Goal: Information Seeking & Learning: Learn about a topic

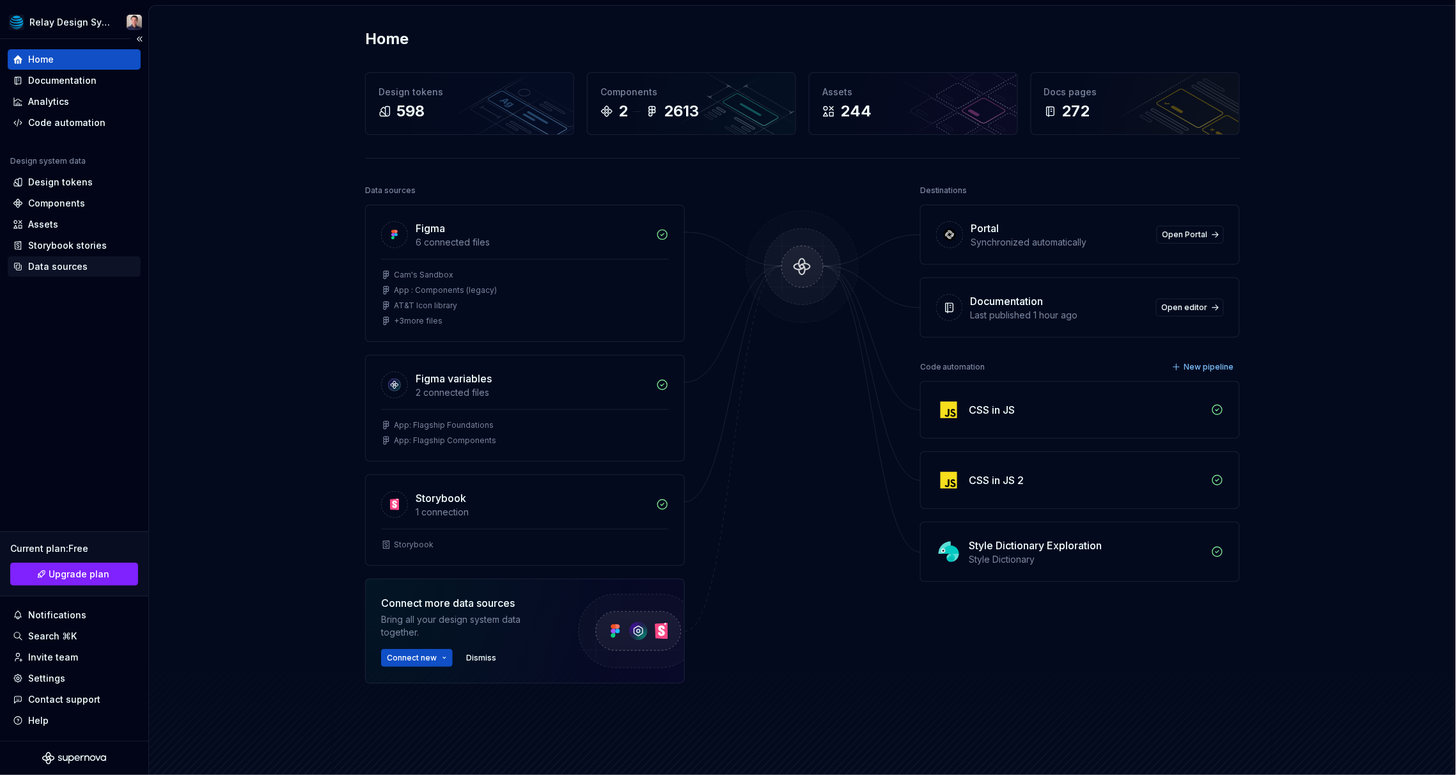
click at [53, 266] on div "Data sources" at bounding box center [57, 266] width 59 height 13
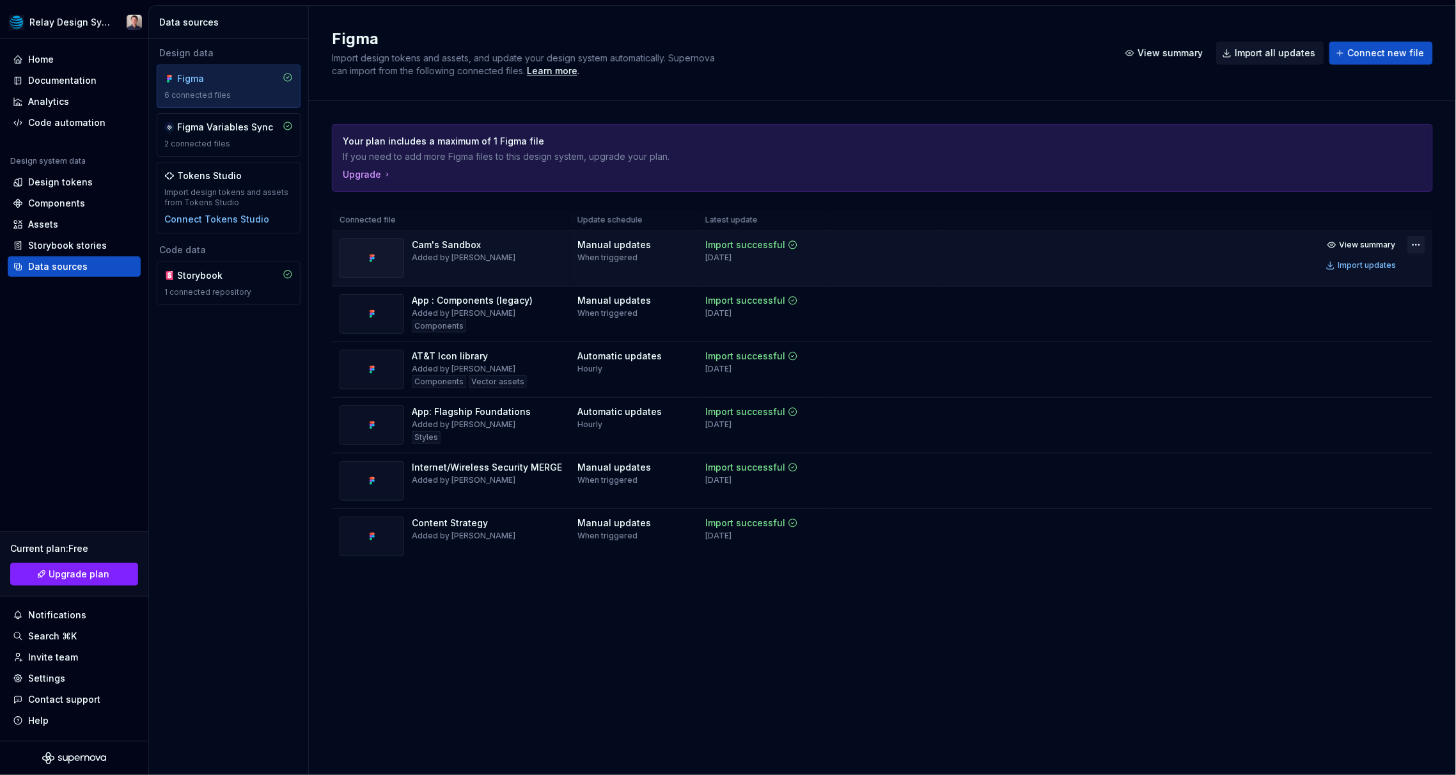
click at [883, 246] on html "Relay Design System Home Documentation Analytics Code automation Design system …" at bounding box center [728, 387] width 1456 height 775
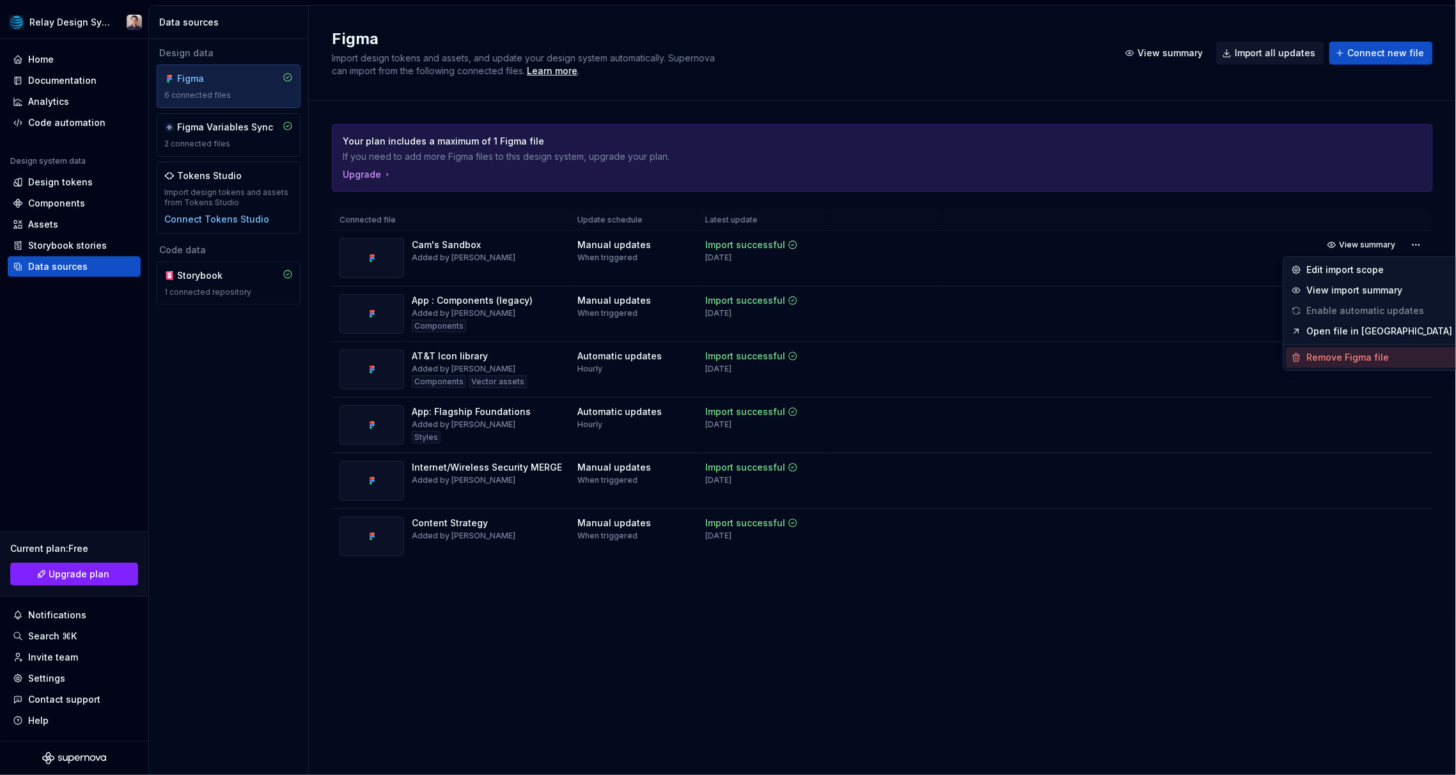
click at [883, 352] on div "Remove Figma file" at bounding box center [1380, 357] width 146 height 13
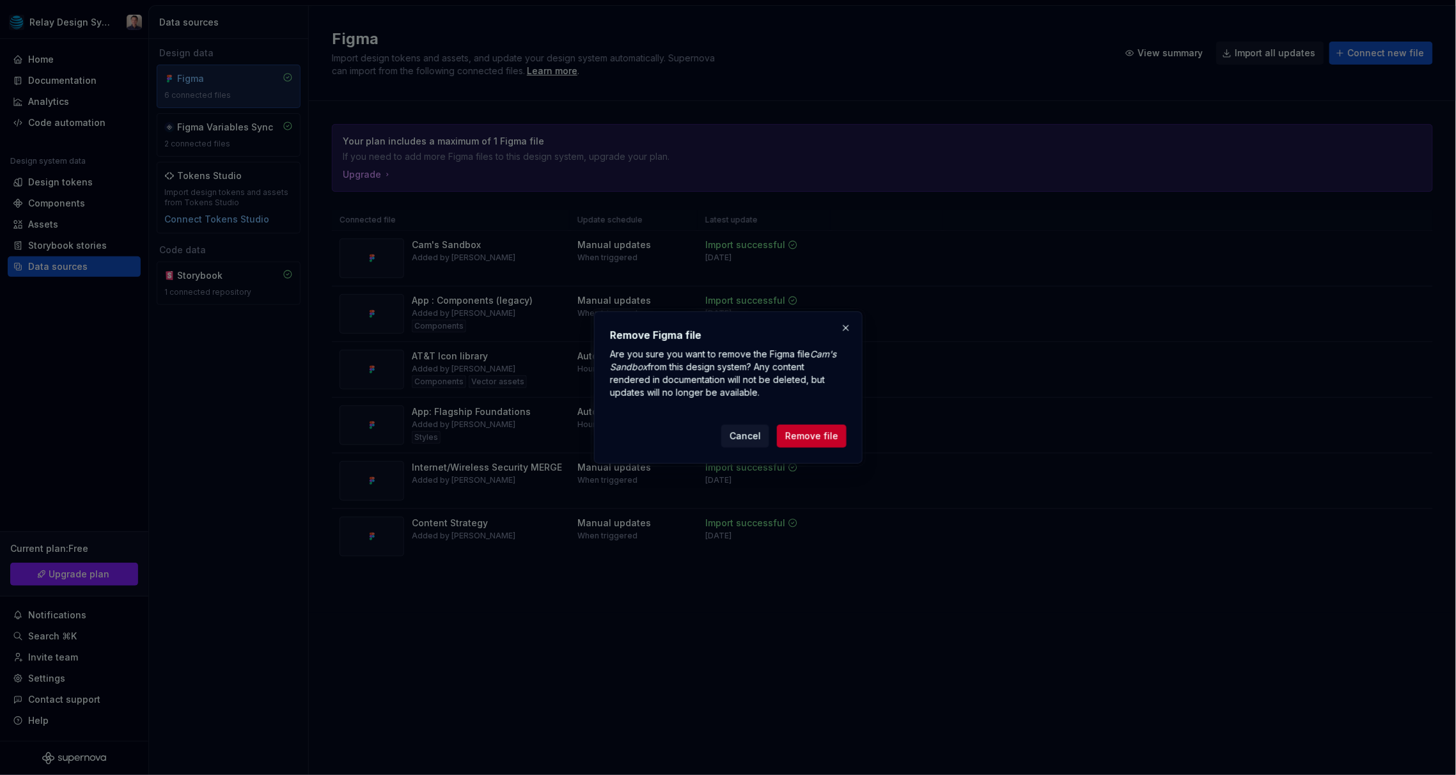
click at [831, 433] on span "Remove file" at bounding box center [811, 436] width 53 height 13
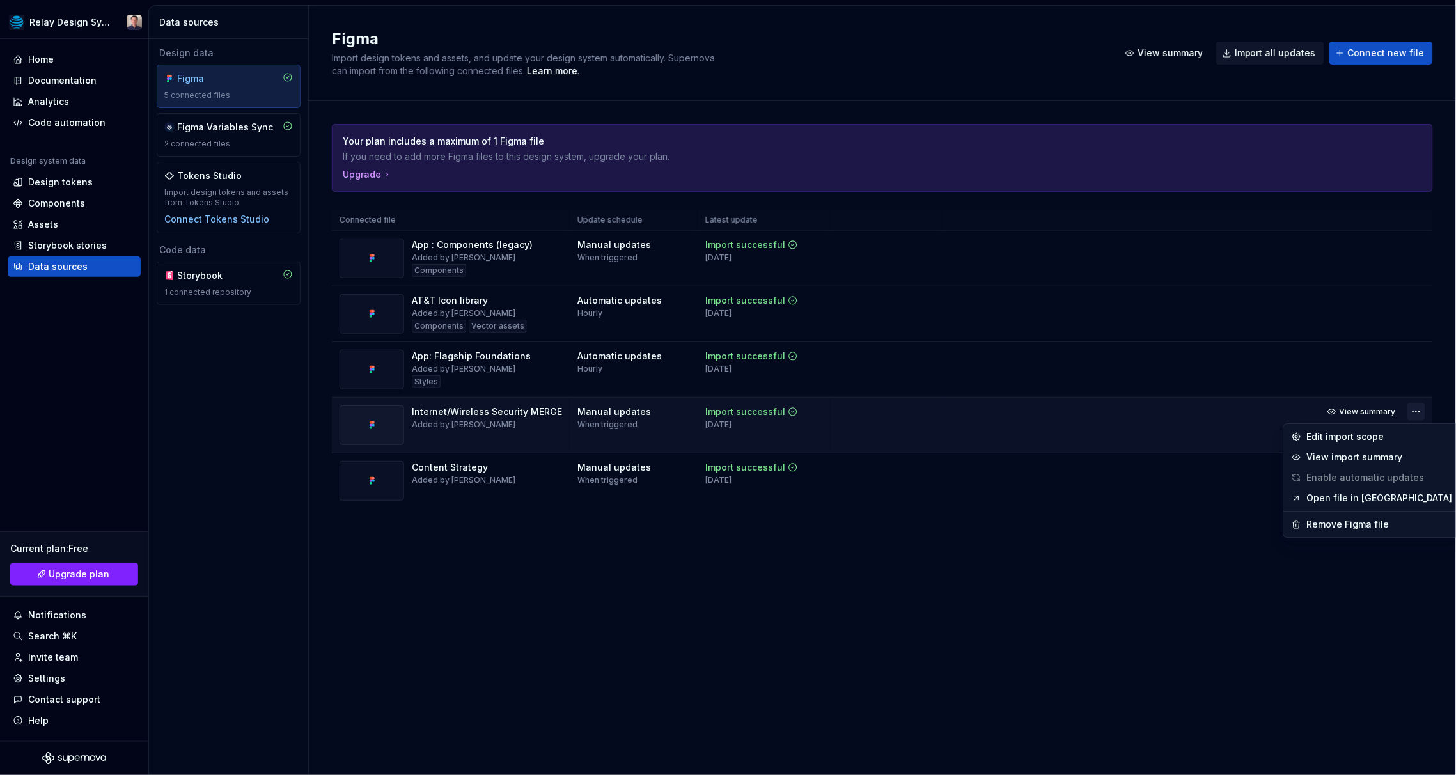
click at [883, 412] on html "Relay Design System Home Documentation Analytics Code automation Design system …" at bounding box center [728, 387] width 1456 height 775
click at [883, 521] on div "Remove Figma file" at bounding box center [1380, 524] width 146 height 13
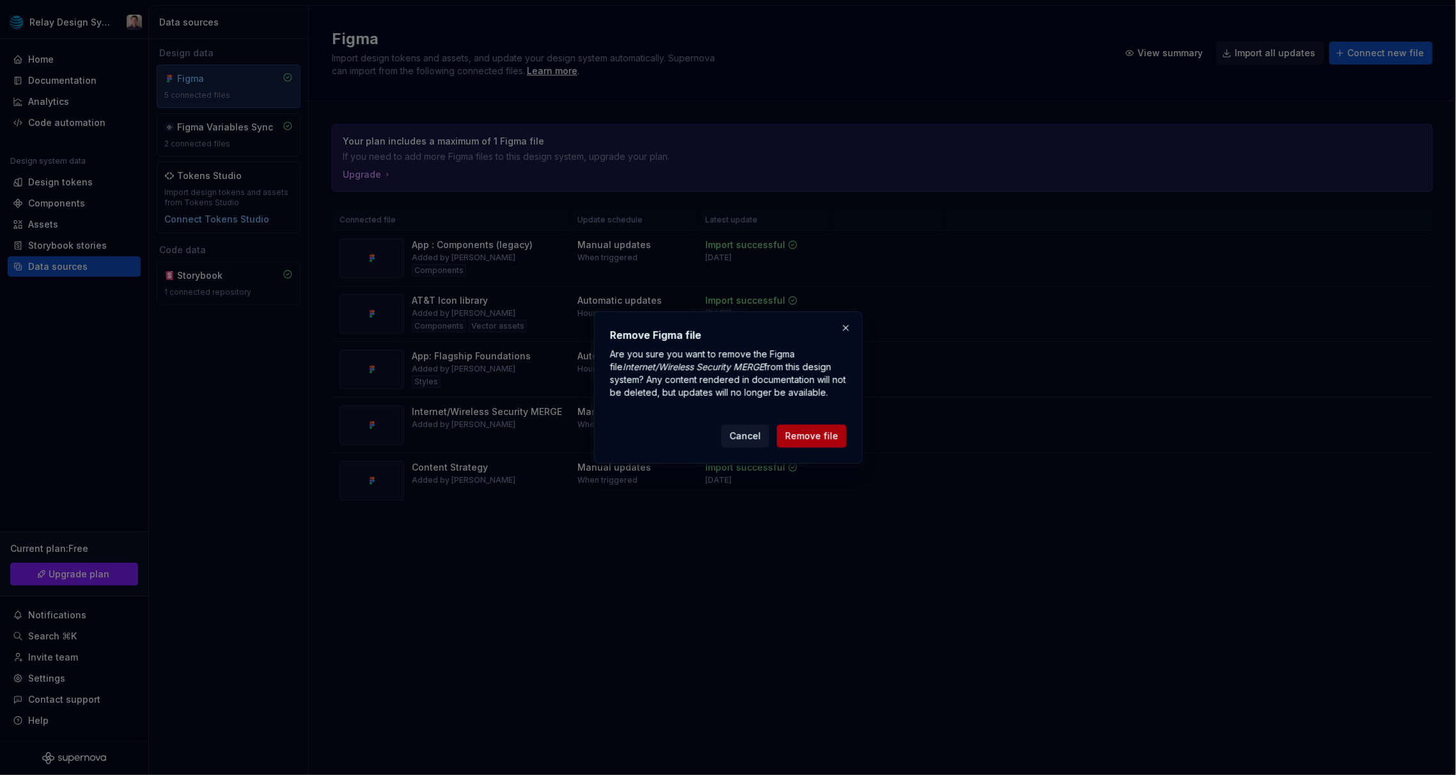
click at [825, 436] on span "Remove file" at bounding box center [811, 436] width 53 height 13
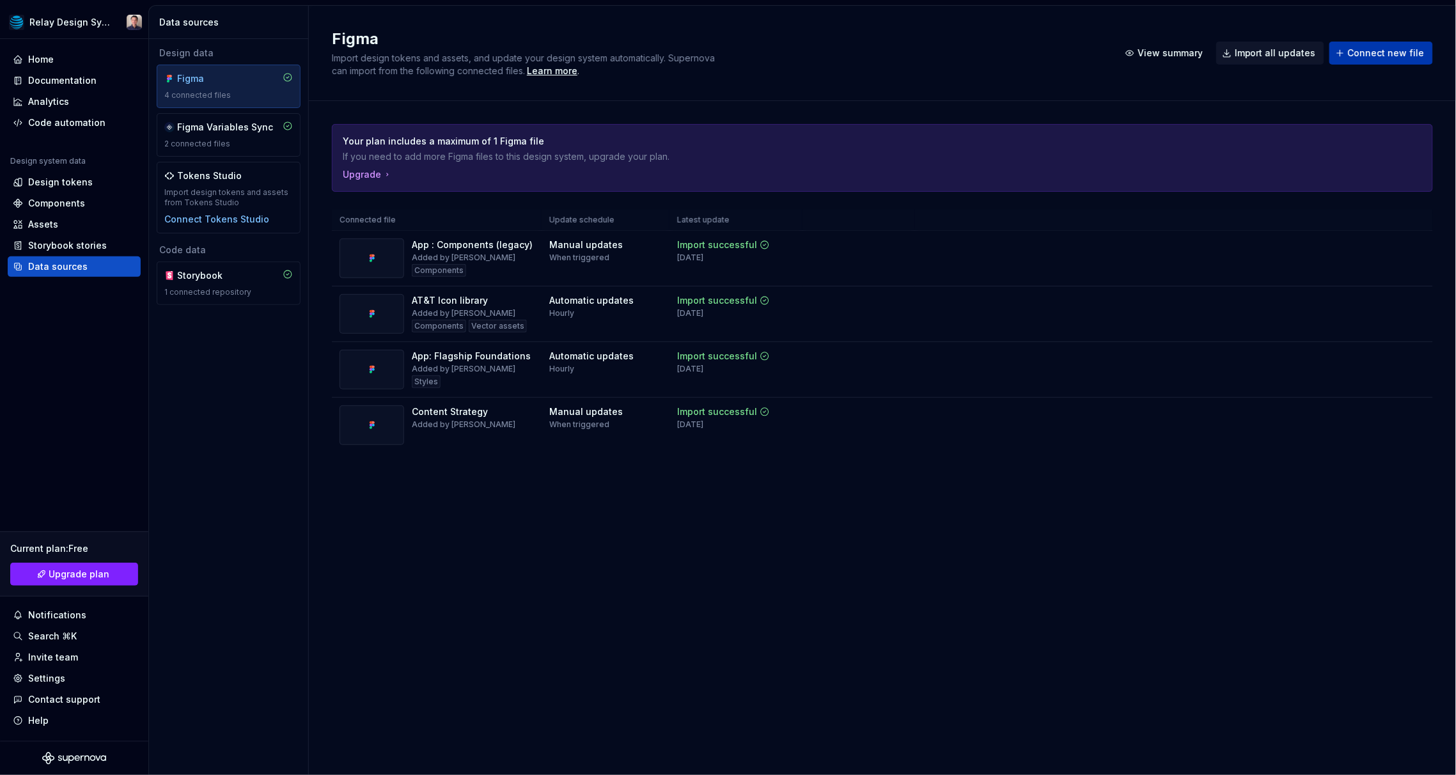
click at [883, 51] on span "Connect new file" at bounding box center [1386, 53] width 77 height 13
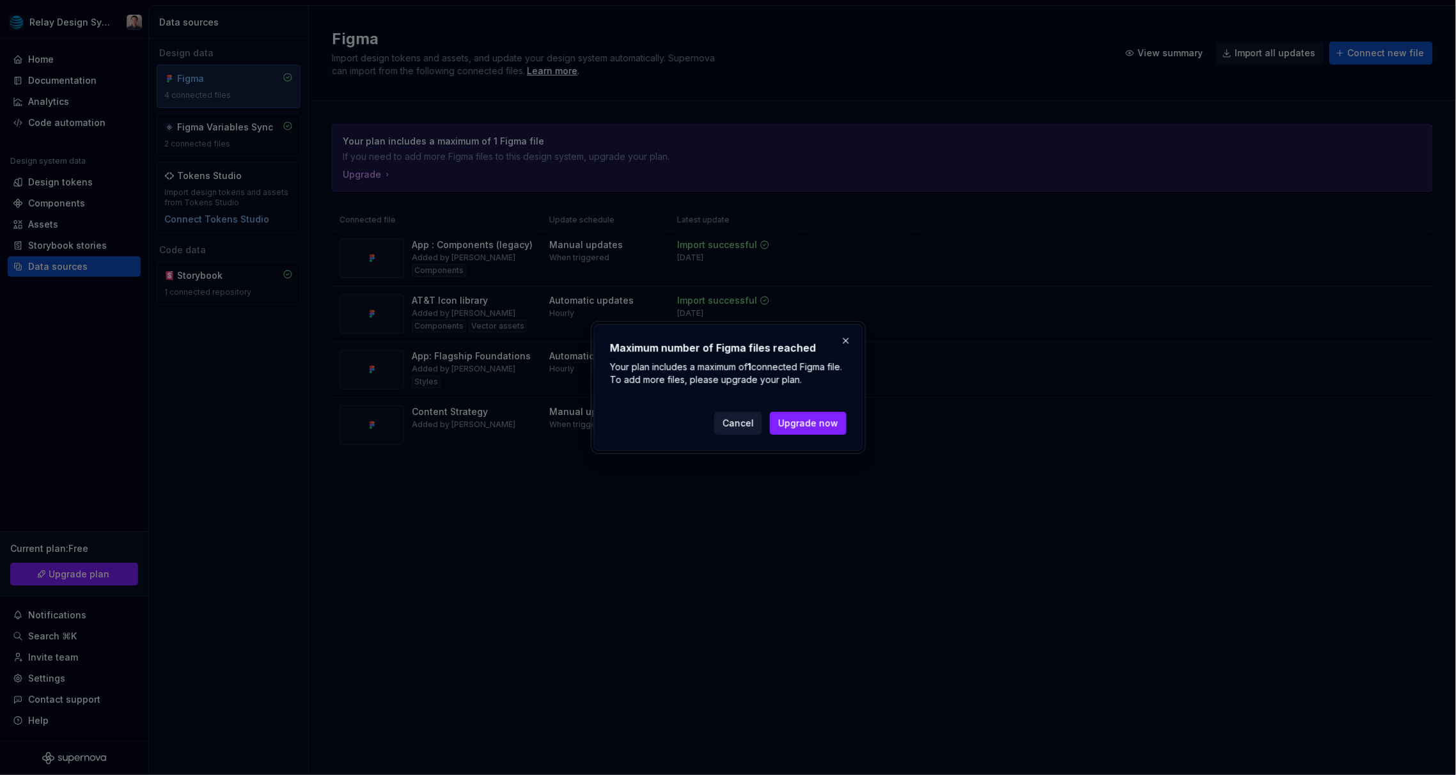
click at [756, 427] on button "Cancel" at bounding box center [738, 423] width 48 height 23
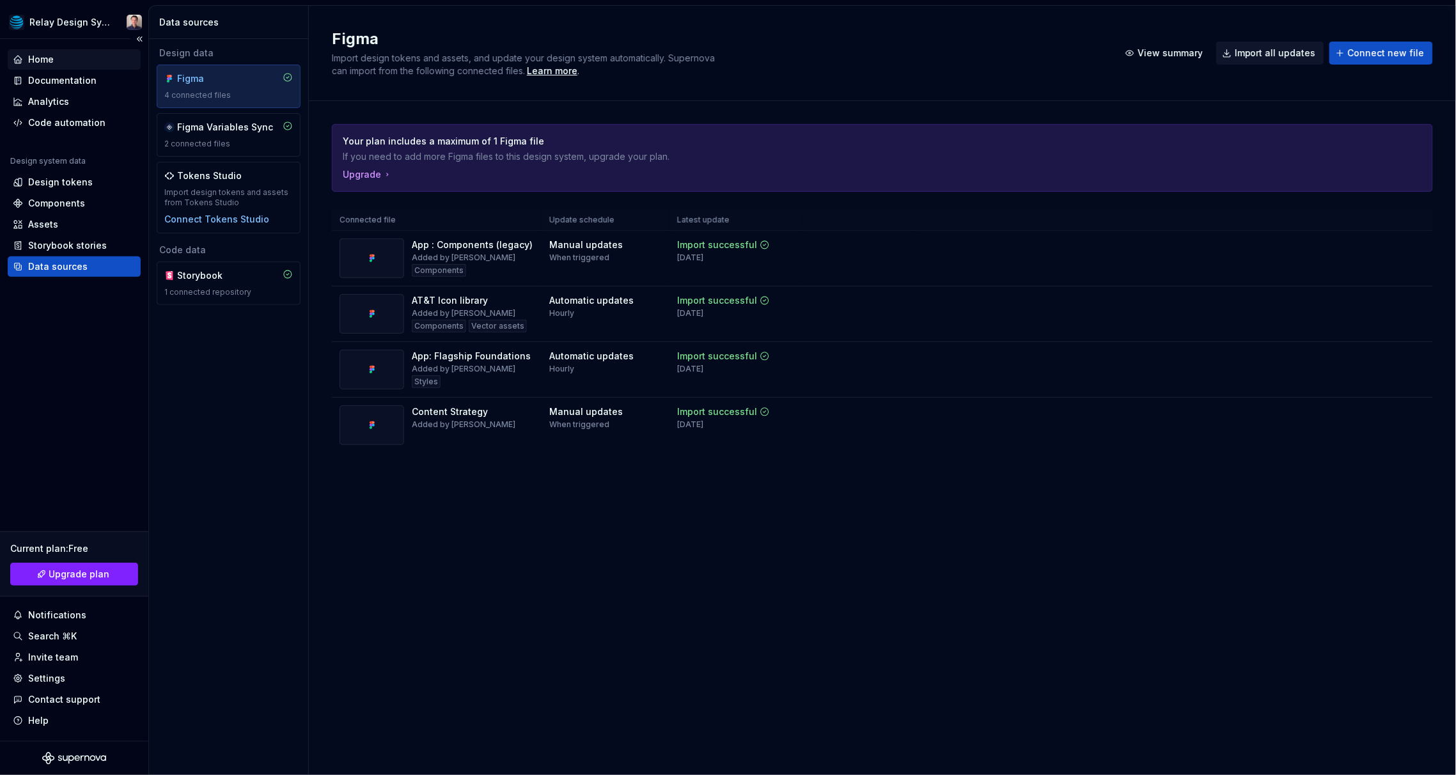
click at [49, 56] on div "Home" at bounding box center [41, 59] width 26 height 13
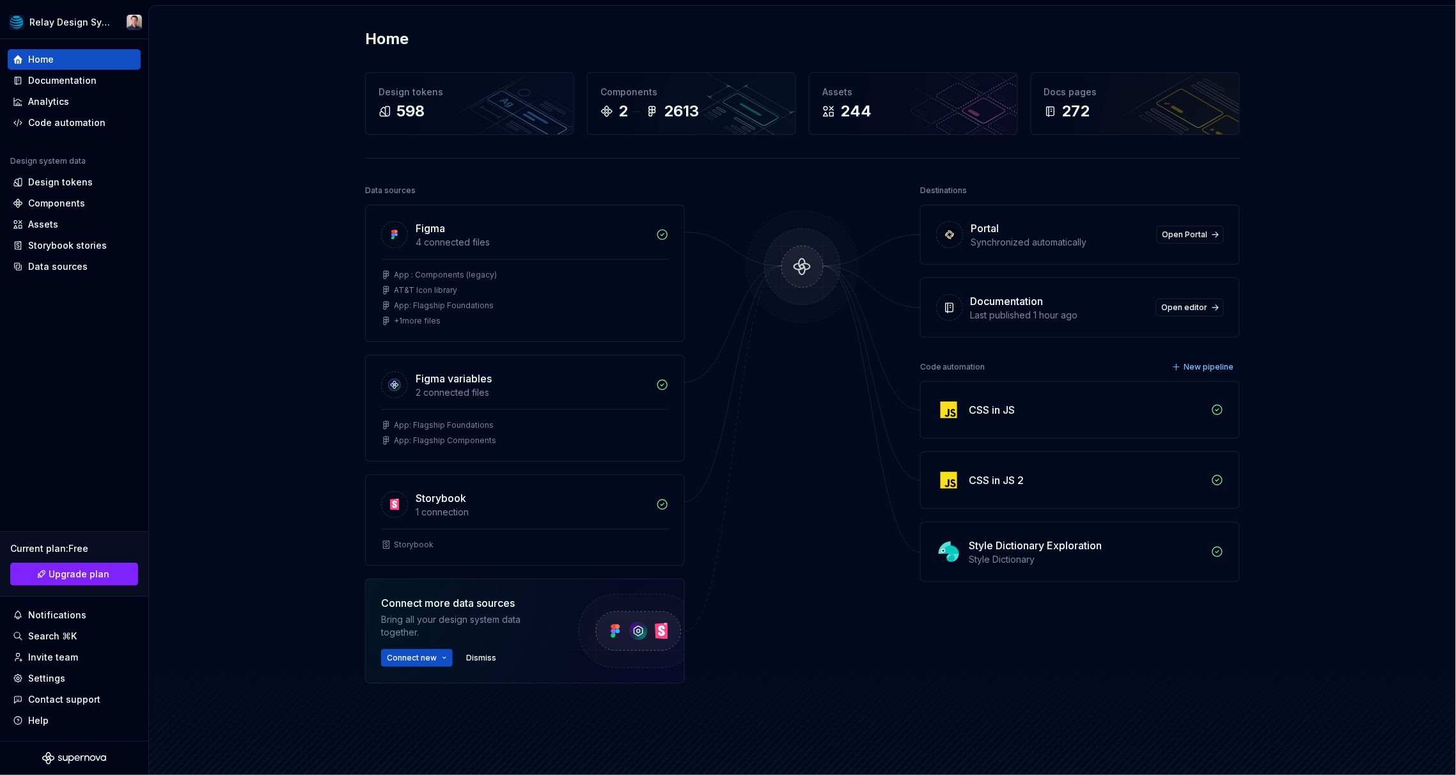
click at [833, 61] on div "Home Design tokens 598 Components 2 2613 Assets 244 Docs pages 272 Data sources…" at bounding box center [802, 414] width 921 height 816
click at [55, 679] on div "Settings" at bounding box center [46, 678] width 37 height 13
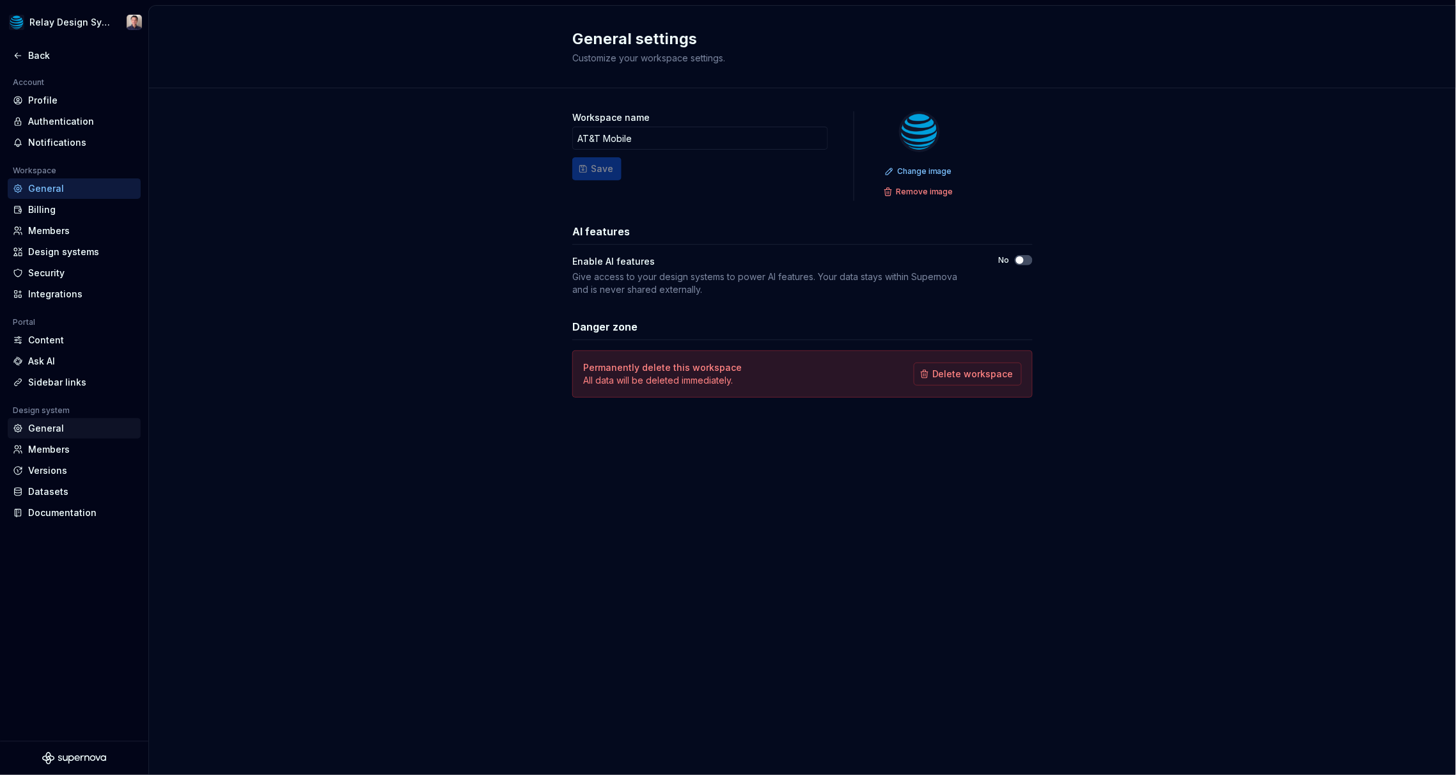
click at [58, 433] on div "General" at bounding box center [81, 428] width 107 height 13
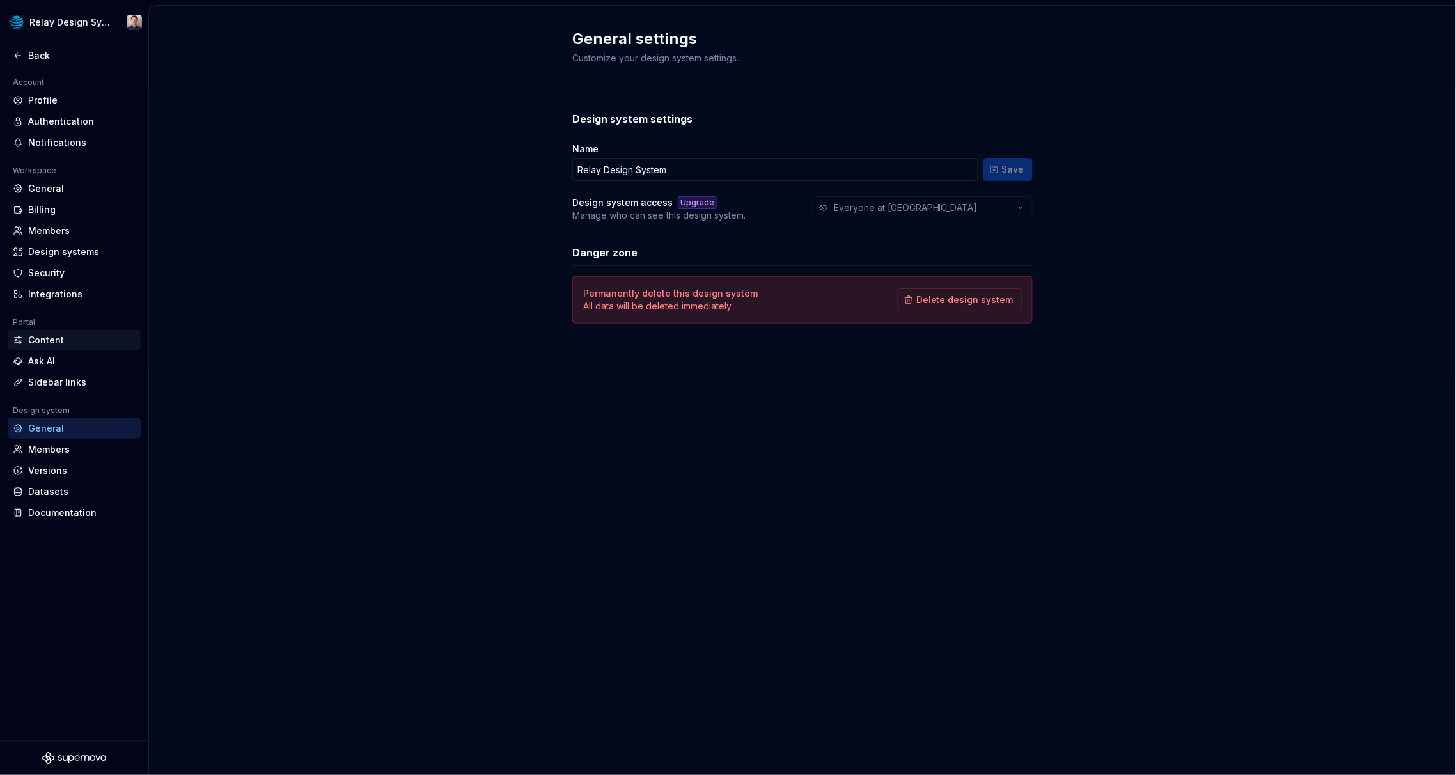
click at [49, 341] on div "Content" at bounding box center [81, 340] width 107 height 13
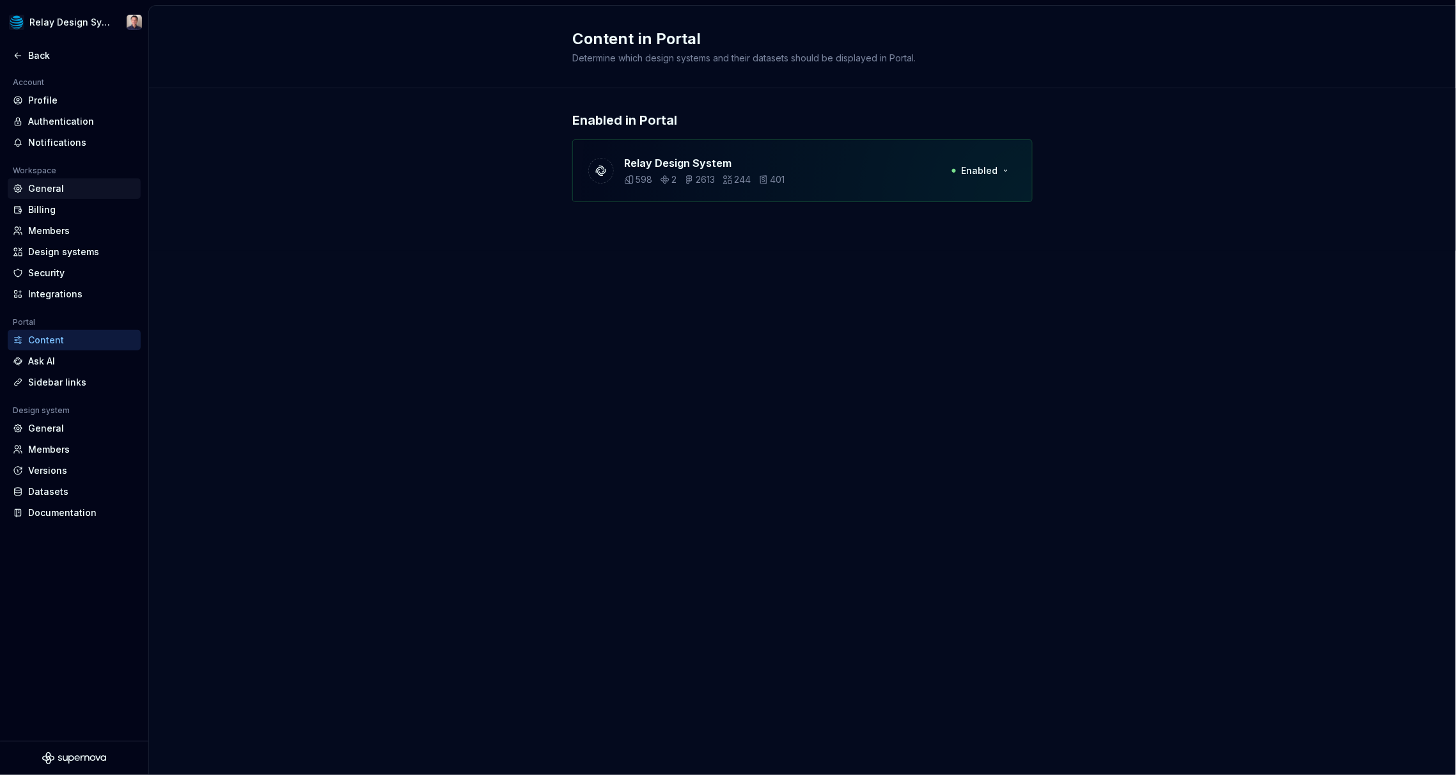
click at [59, 185] on div "General" at bounding box center [81, 188] width 107 height 13
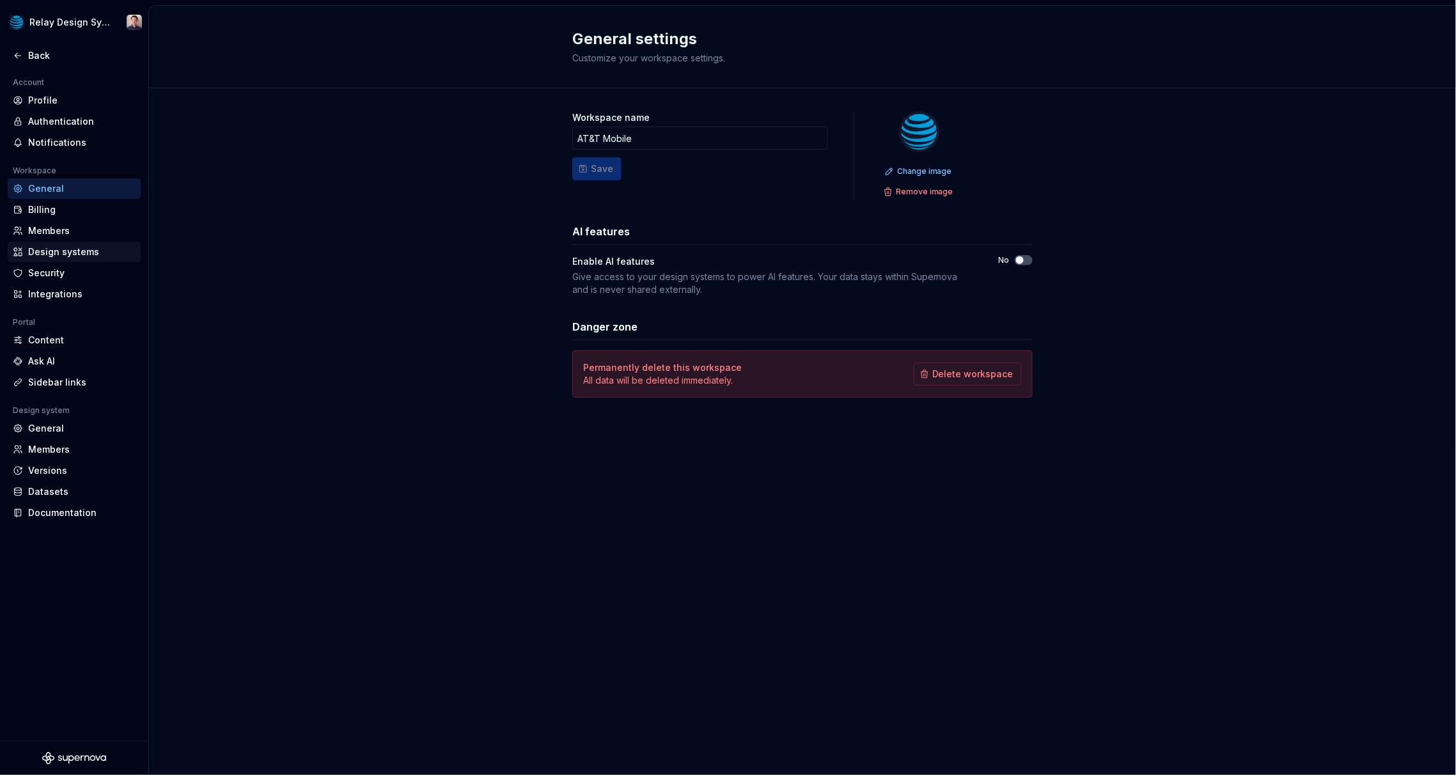
click at [54, 247] on div "Design systems" at bounding box center [81, 252] width 107 height 13
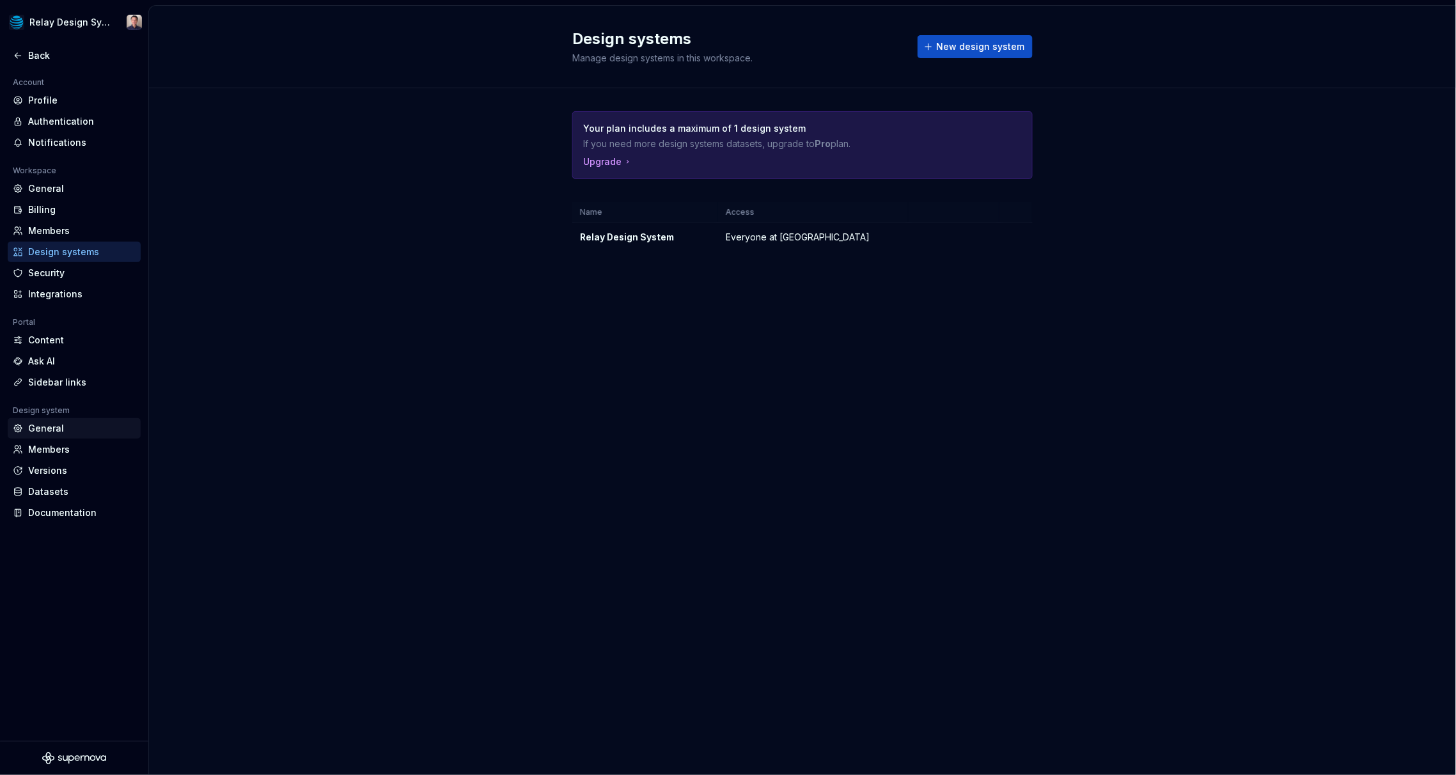
click at [59, 430] on div "General" at bounding box center [81, 428] width 107 height 13
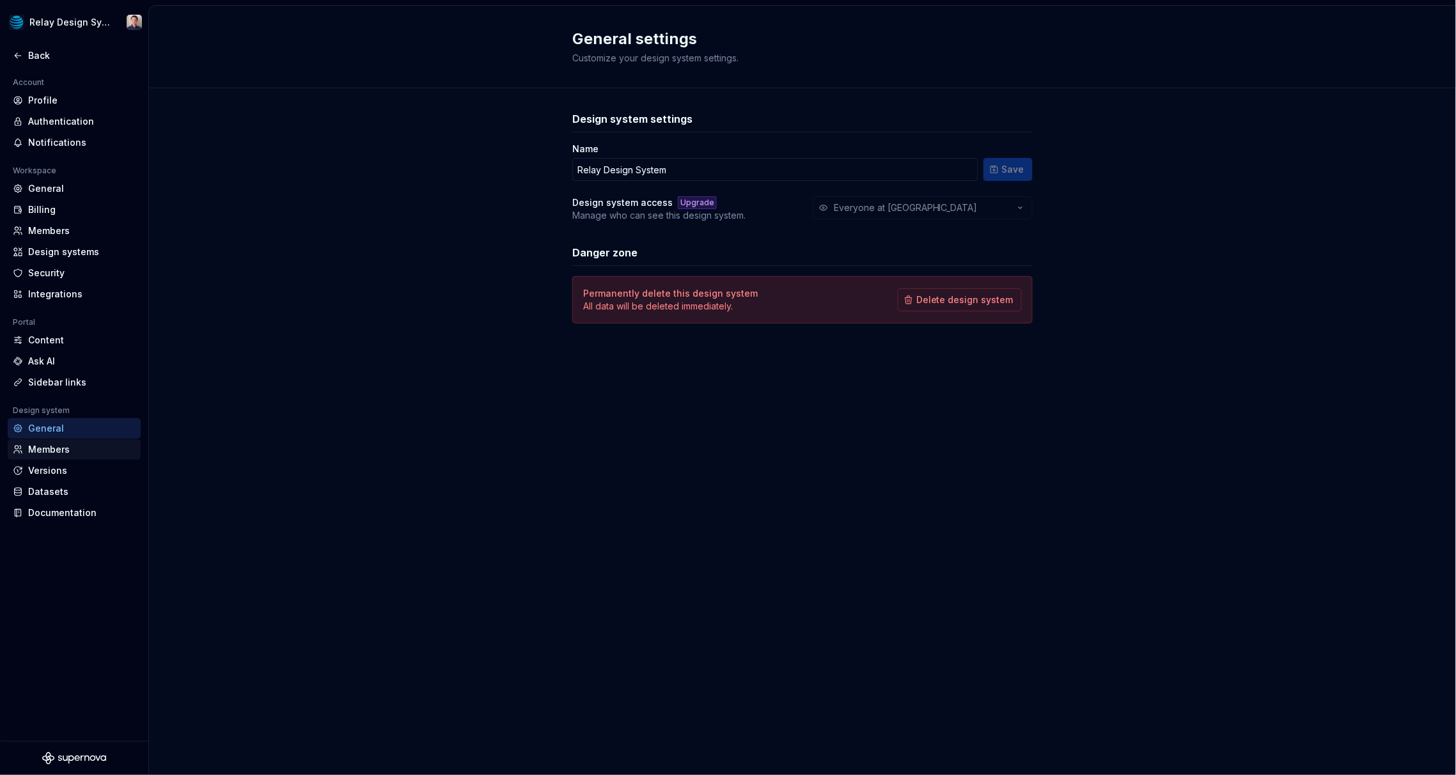
click at [65, 450] on div "Members" at bounding box center [81, 449] width 107 height 13
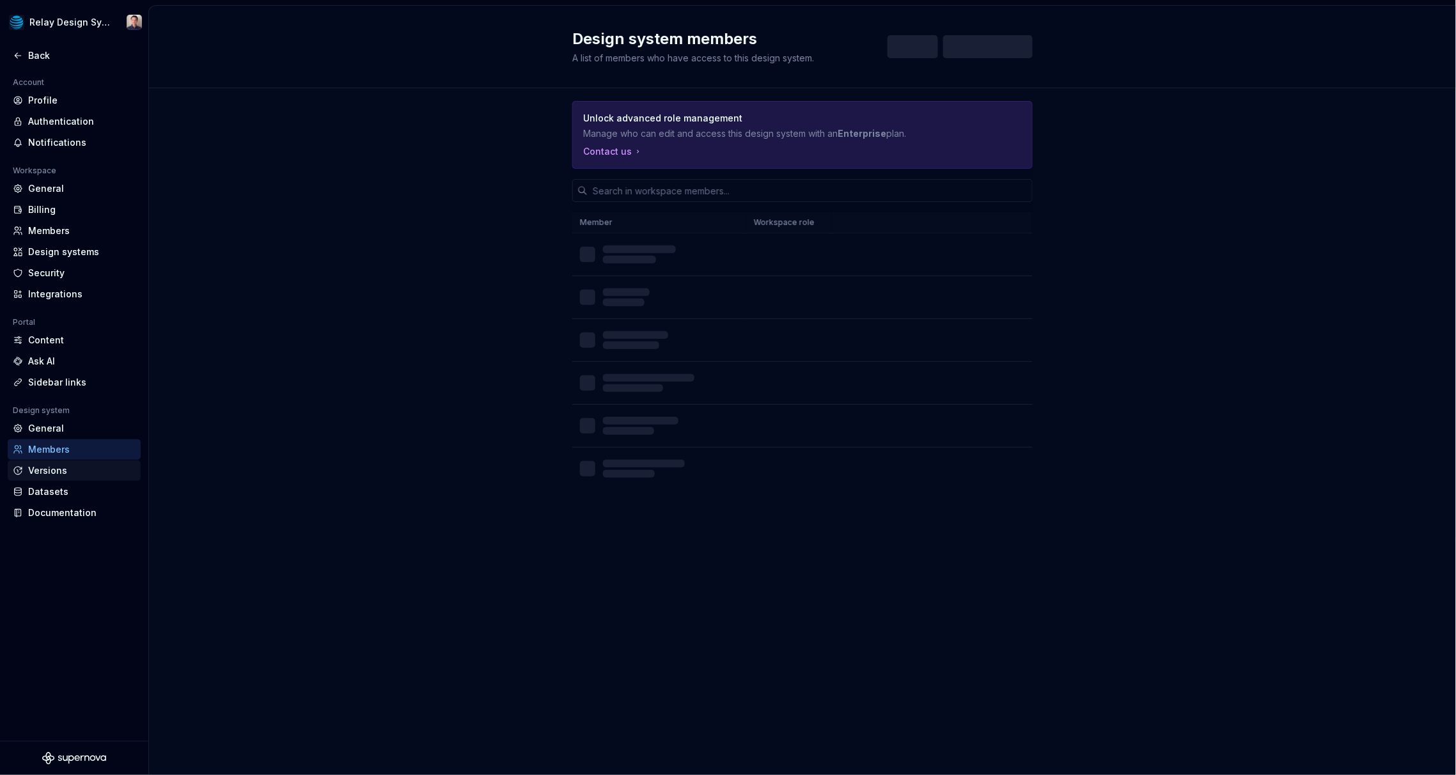
click at [63, 471] on div "Versions" at bounding box center [81, 470] width 107 height 13
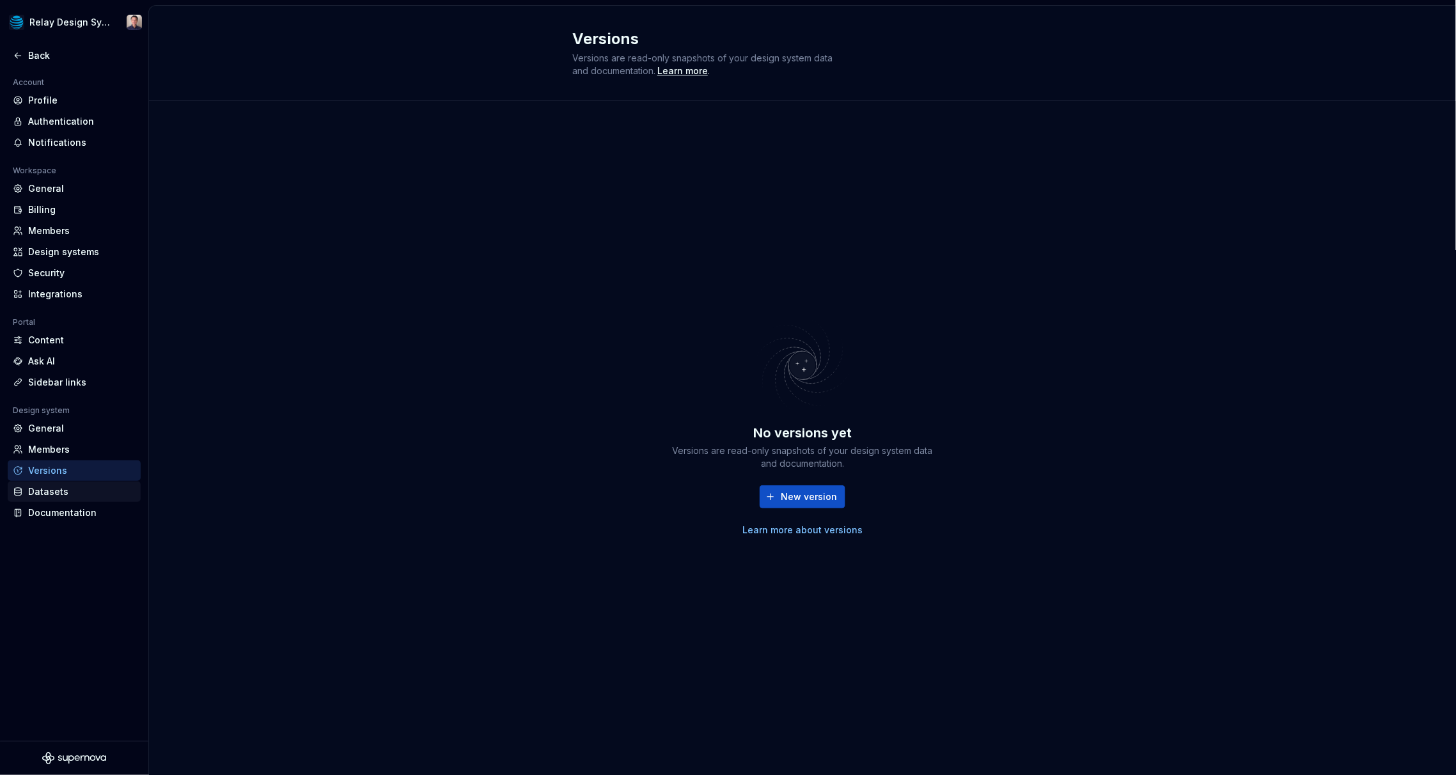
click at [61, 496] on div "Datasets" at bounding box center [81, 491] width 107 height 13
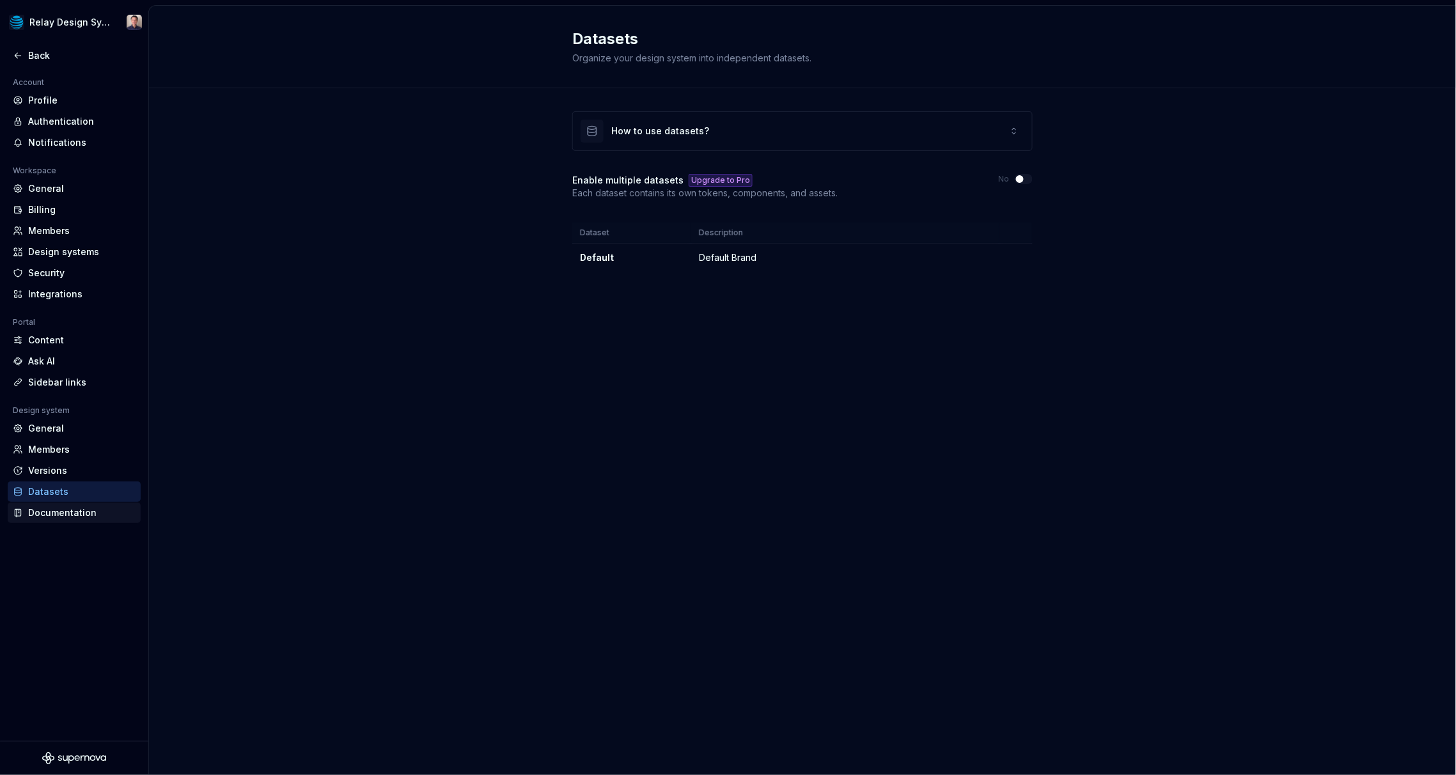
click at [73, 509] on div "Documentation" at bounding box center [81, 513] width 107 height 13
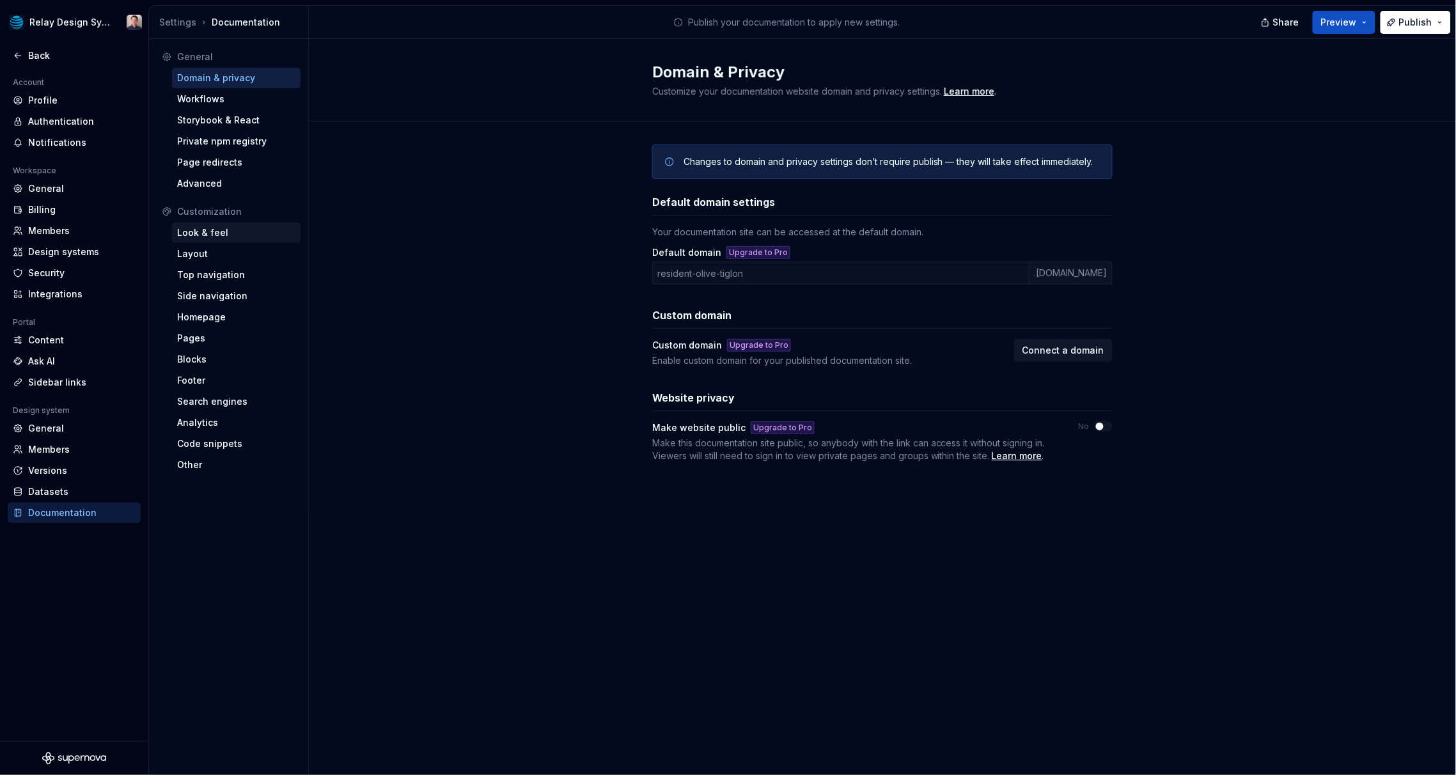
click at [219, 233] on div "Look & feel" at bounding box center [236, 232] width 118 height 13
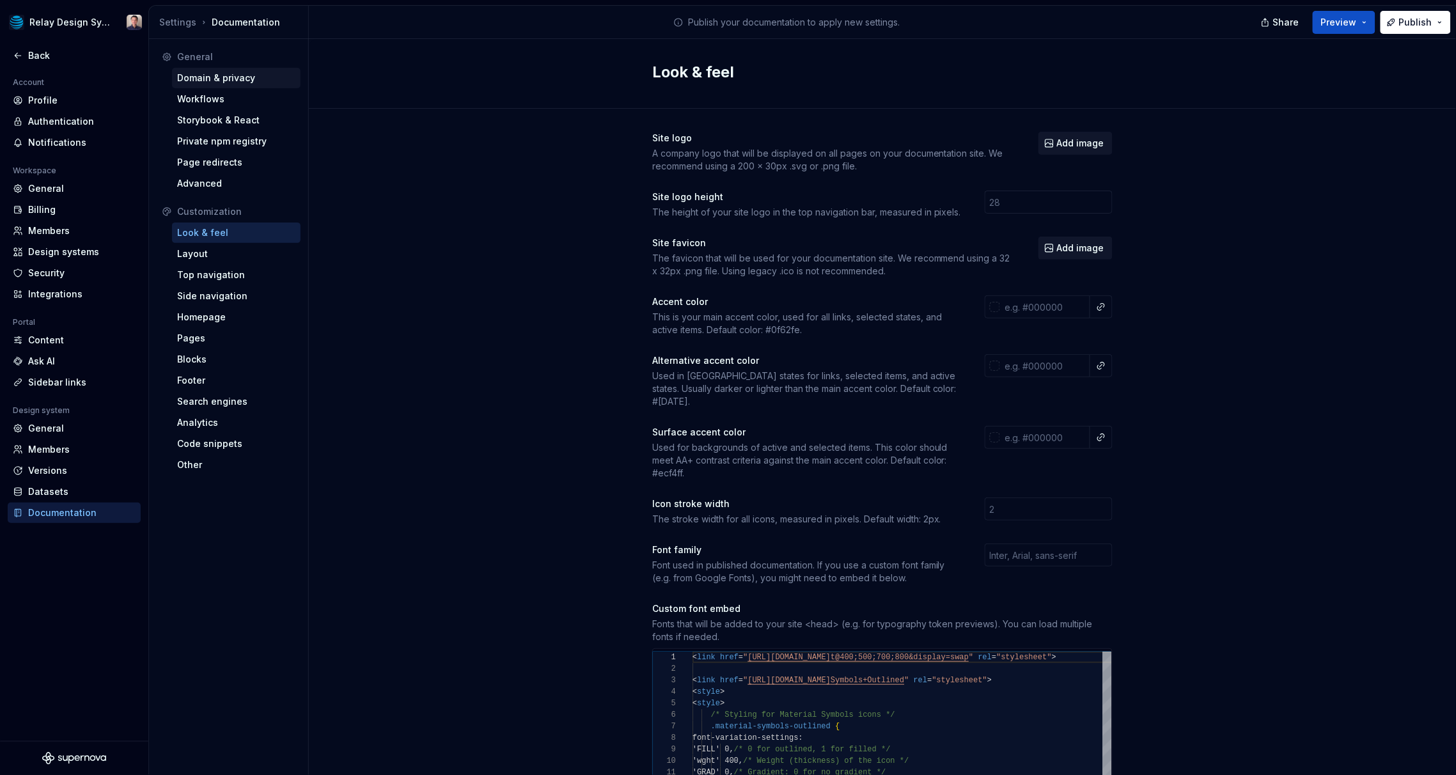
click at [228, 77] on div "Domain & privacy" at bounding box center [236, 78] width 118 height 13
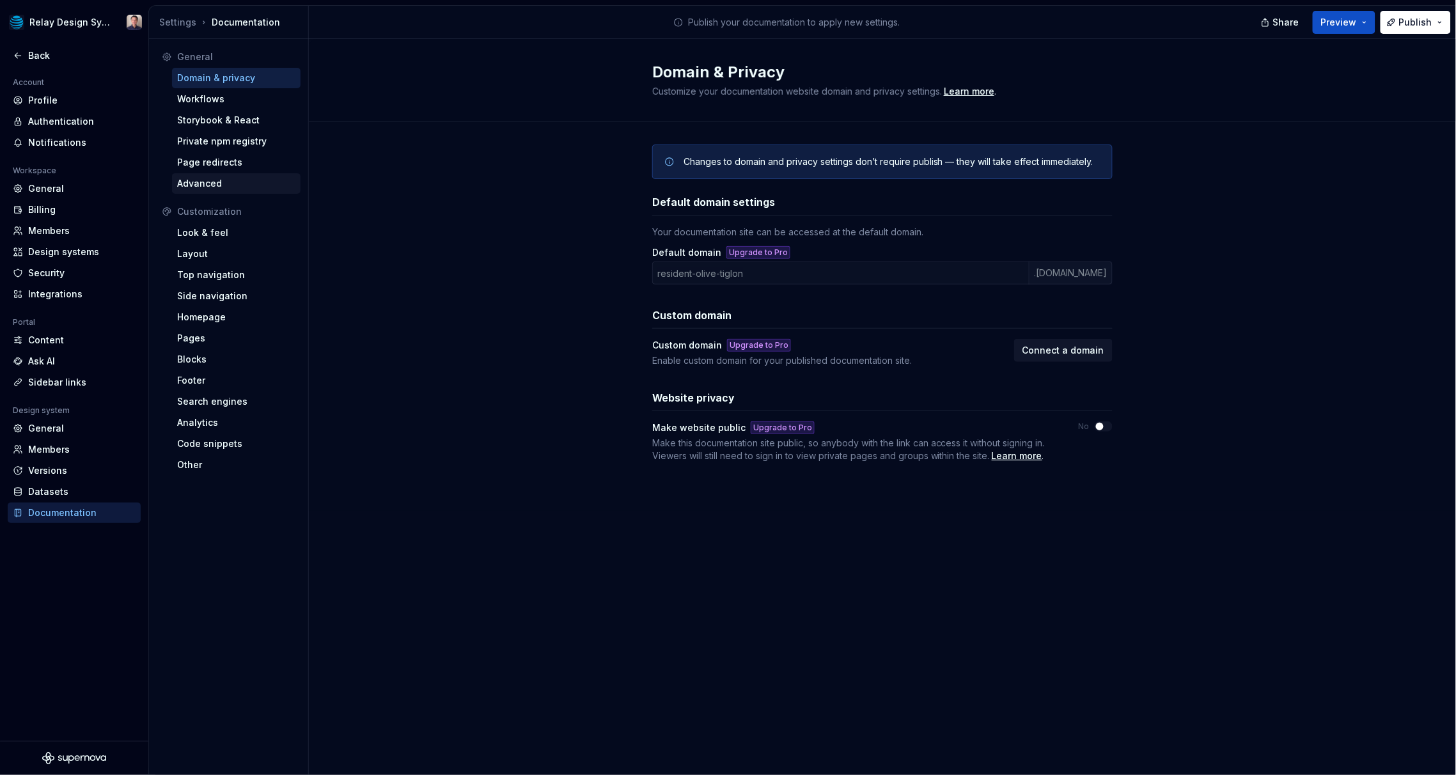
click at [208, 185] on div "Advanced" at bounding box center [236, 183] width 118 height 13
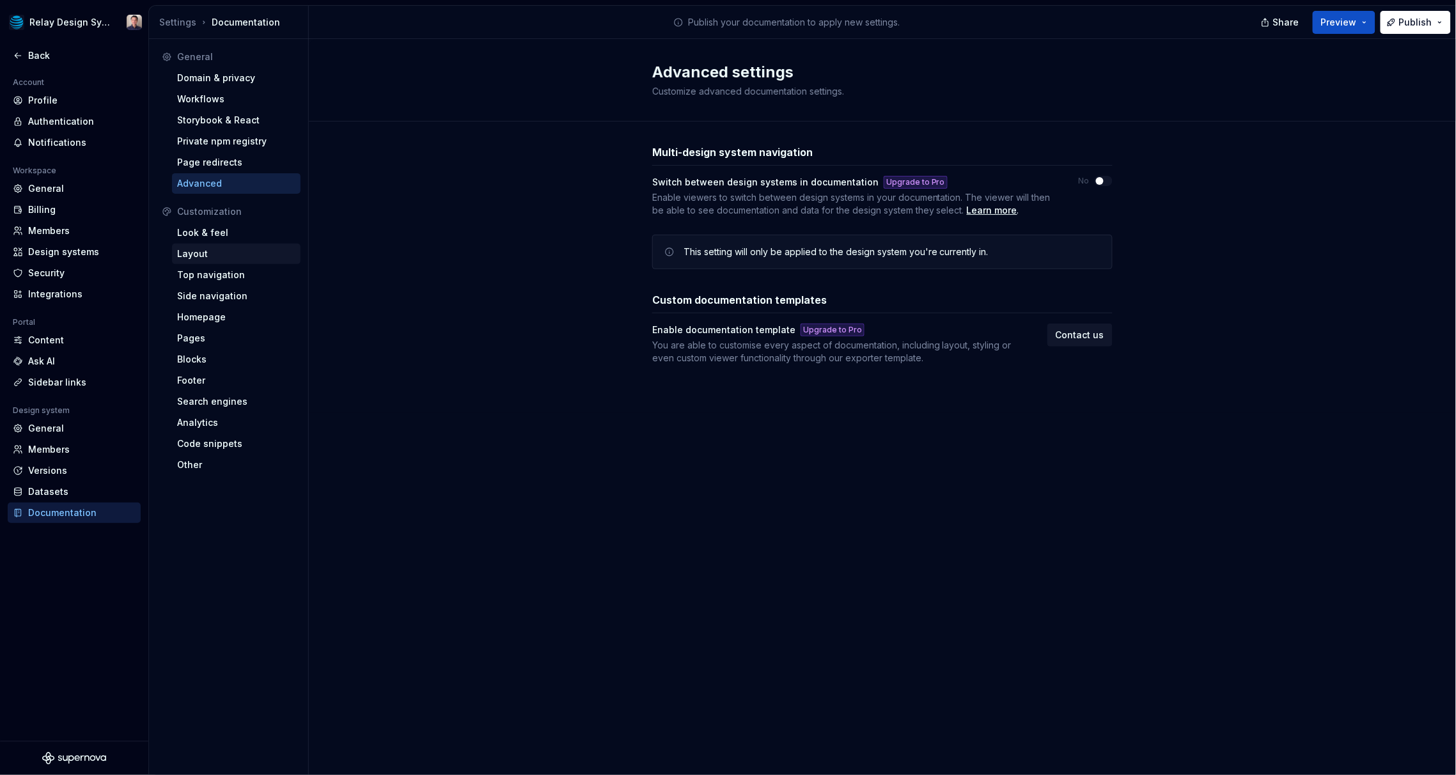
click at [198, 256] on div "Layout" at bounding box center [236, 254] width 118 height 13
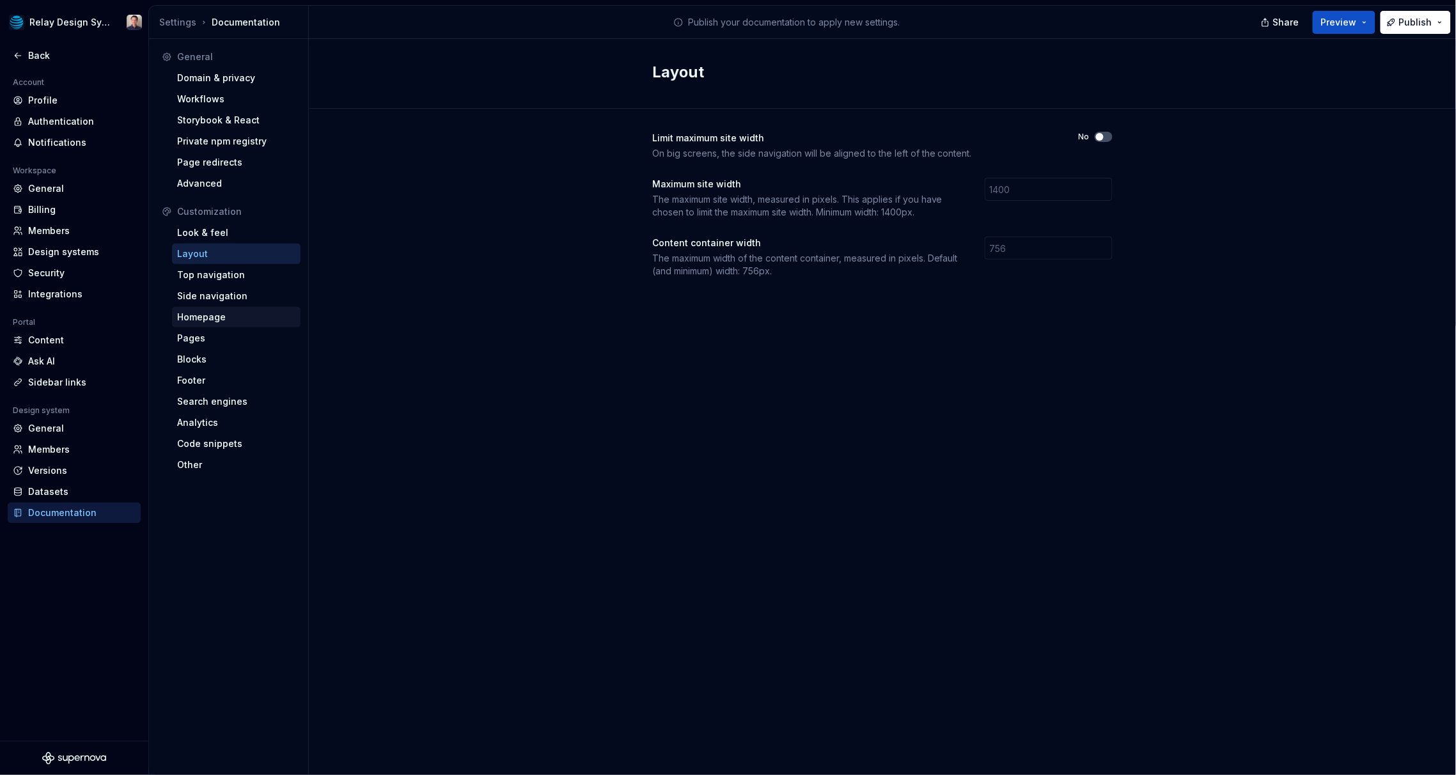
click at [209, 318] on div "Homepage" at bounding box center [236, 317] width 118 height 13
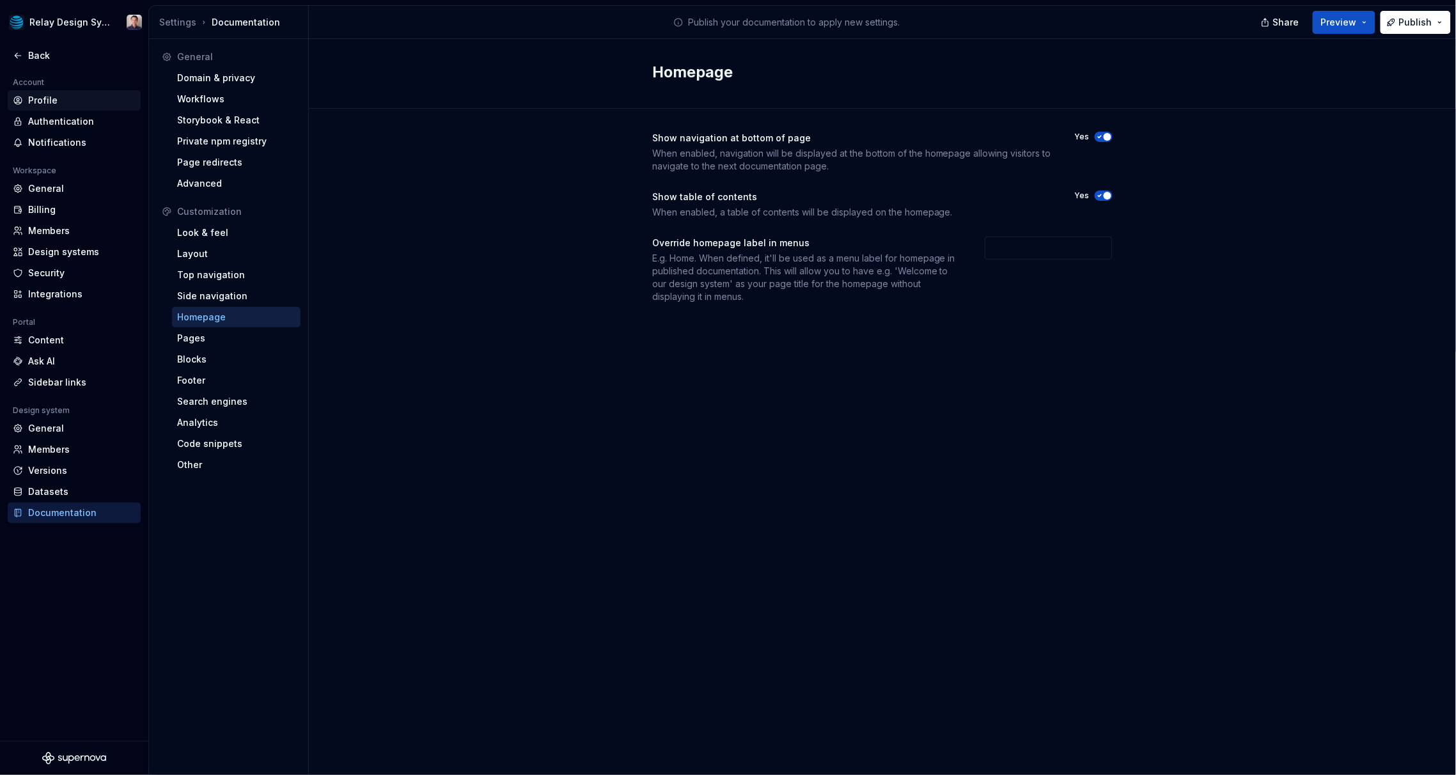
click at [49, 101] on div "Profile" at bounding box center [81, 100] width 107 height 13
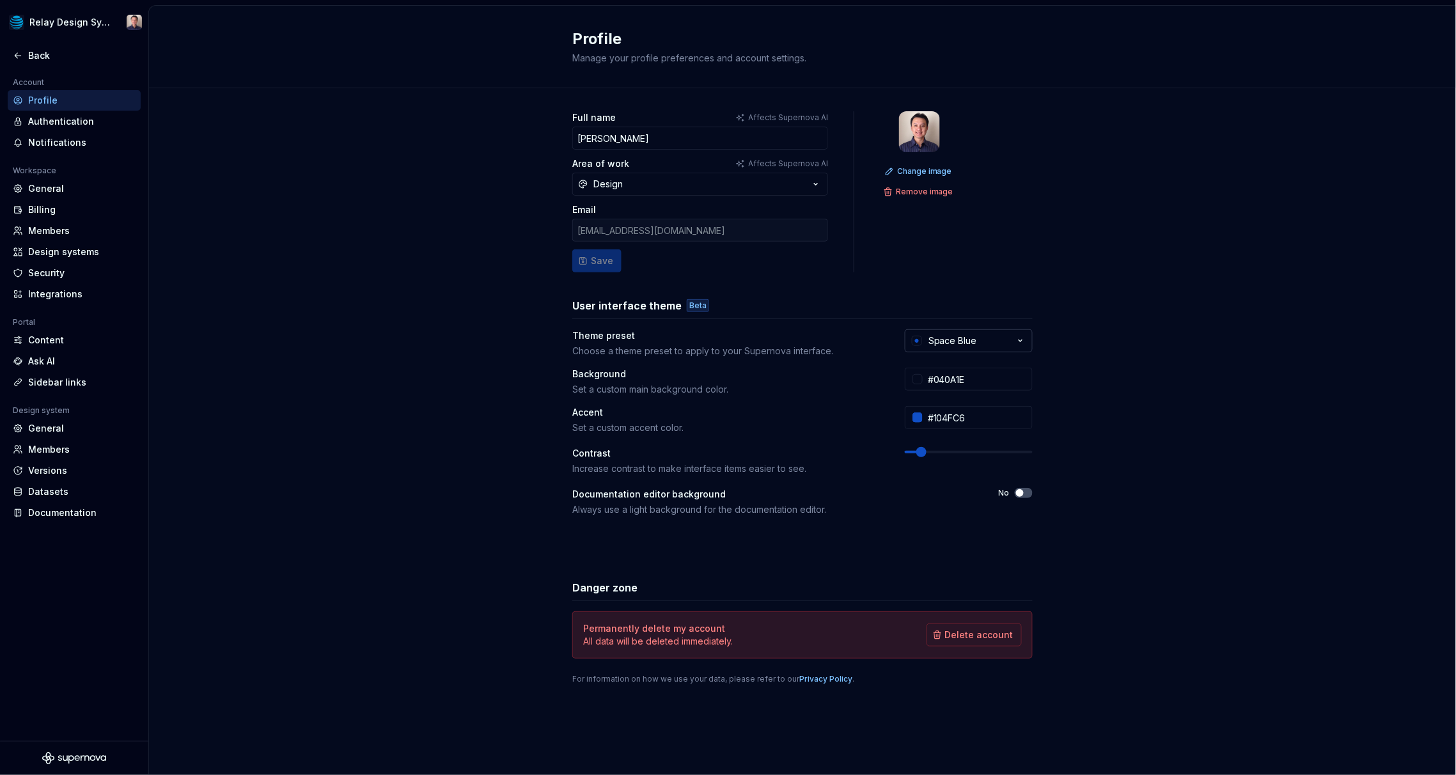
click at [883, 340] on icon "button" at bounding box center [1020, 340] width 13 height 13
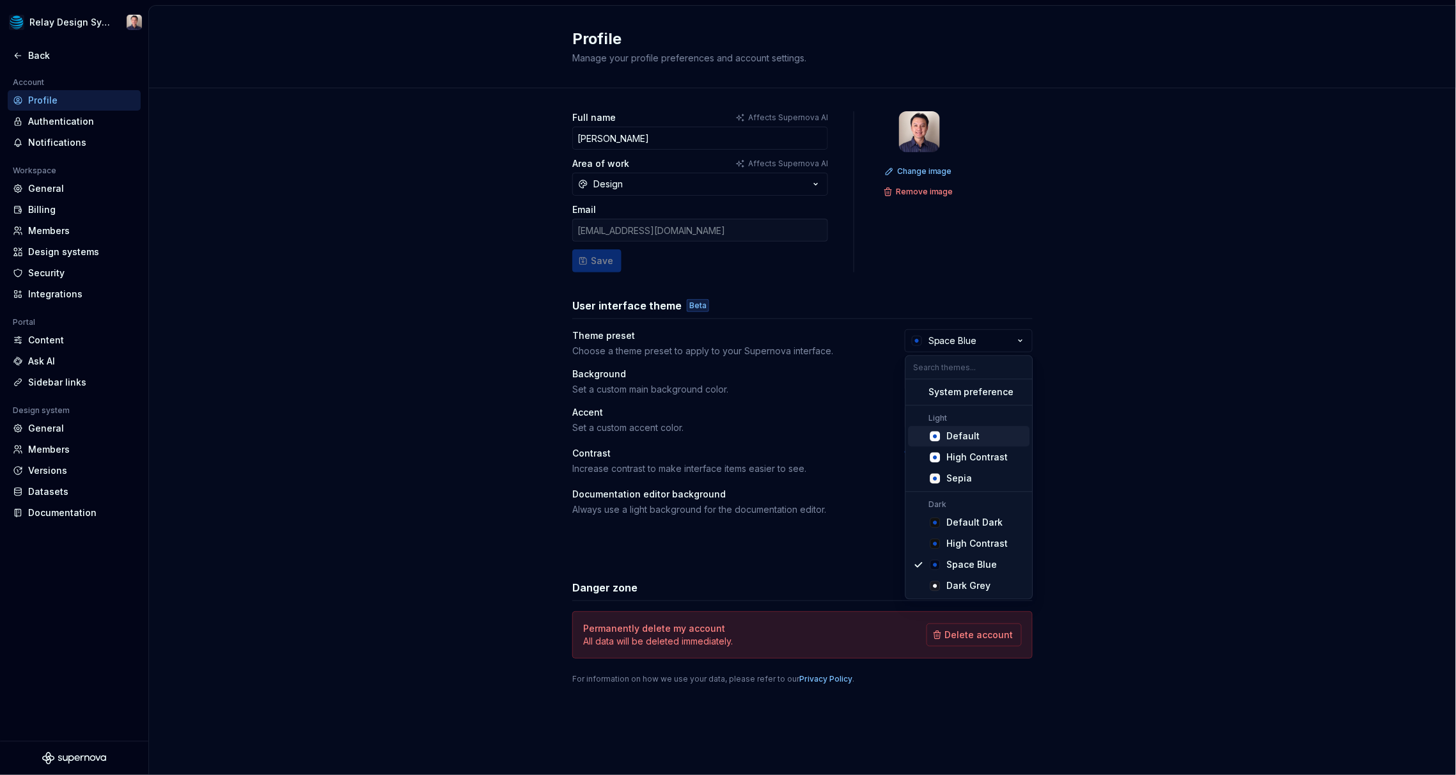
click at [883, 437] on div "Default" at bounding box center [963, 436] width 33 height 13
type input "#FBFCFE"
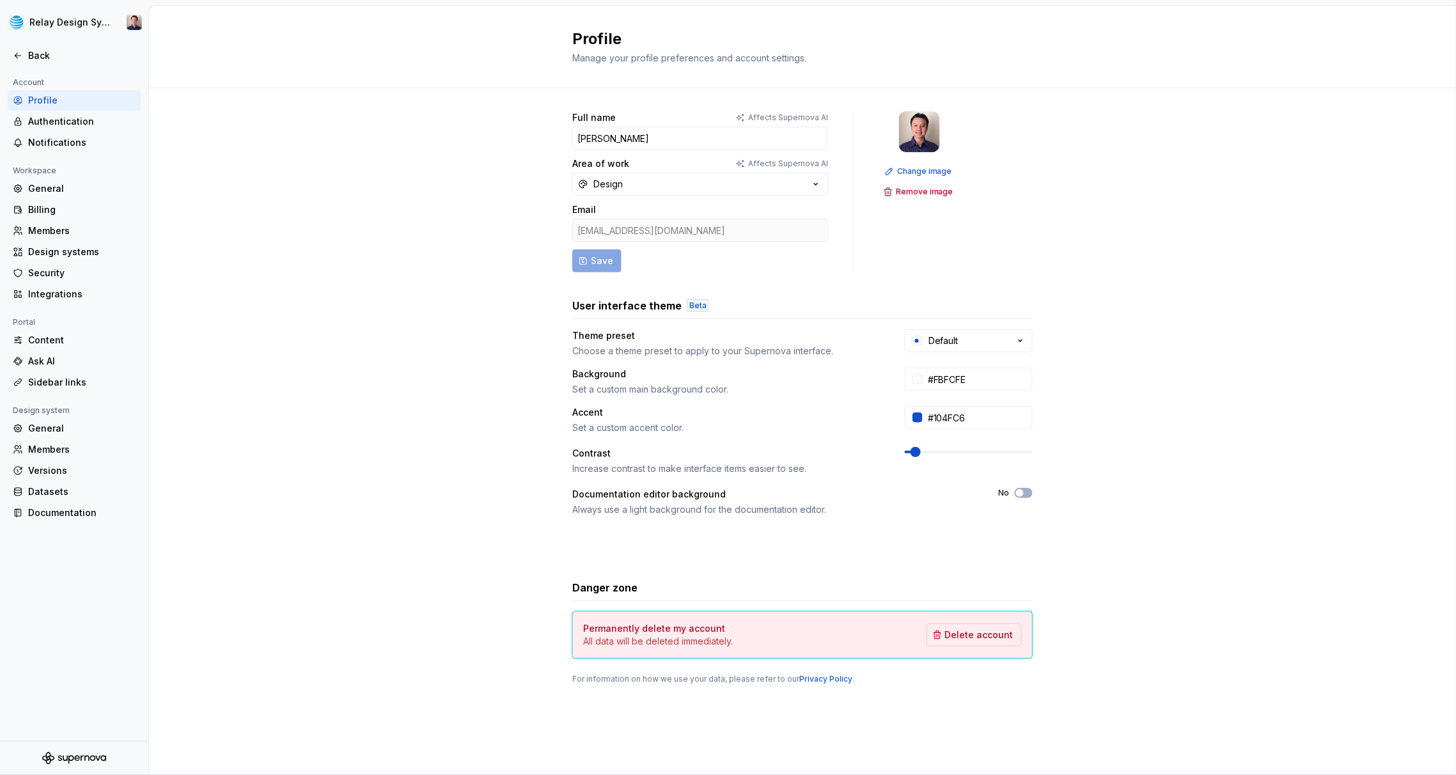
click at [362, 189] on div "Full name Affects Supernova AI [PERSON_NAME] Area of work Affects Supernova AI …" at bounding box center [802, 410] width 1307 height 645
click at [34, 54] on div "Back" at bounding box center [81, 55] width 107 height 13
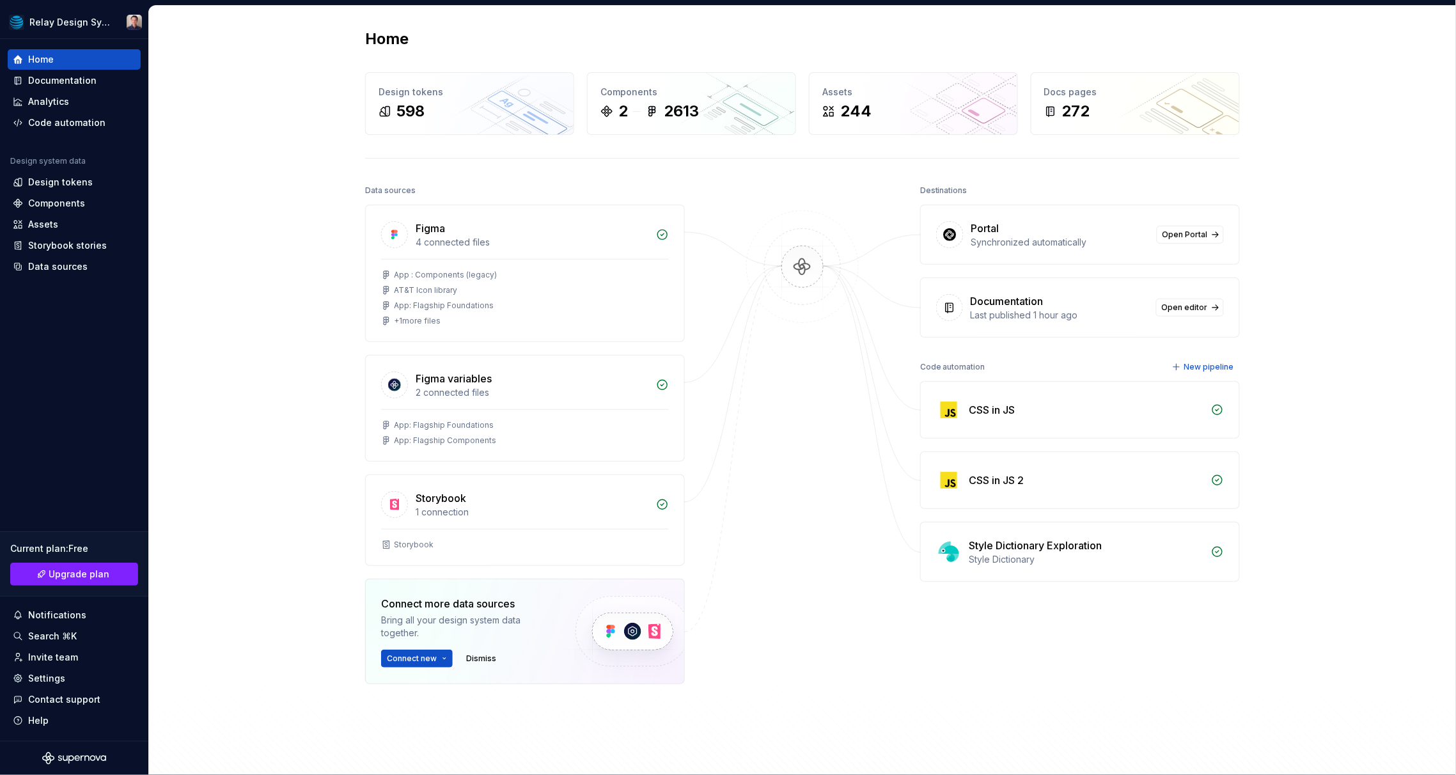
click at [284, 68] on div "Home Design tokens 598 Components 2 2613 Assets 244 Docs pages 272 Data sources…" at bounding box center [802, 414] width 1307 height 817
click at [67, 677] on div "Settings" at bounding box center [74, 678] width 123 height 13
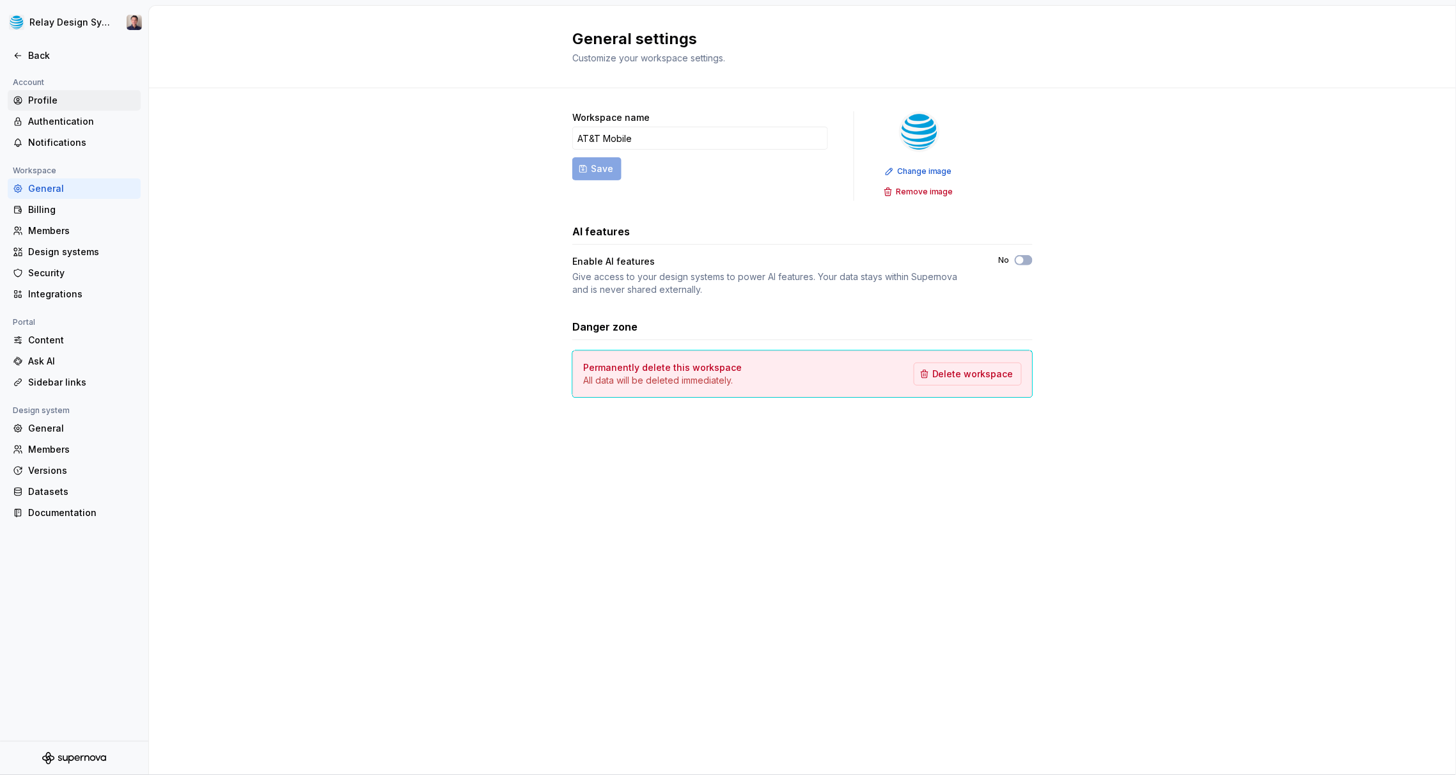
click at [52, 100] on div "Profile" at bounding box center [81, 100] width 107 height 13
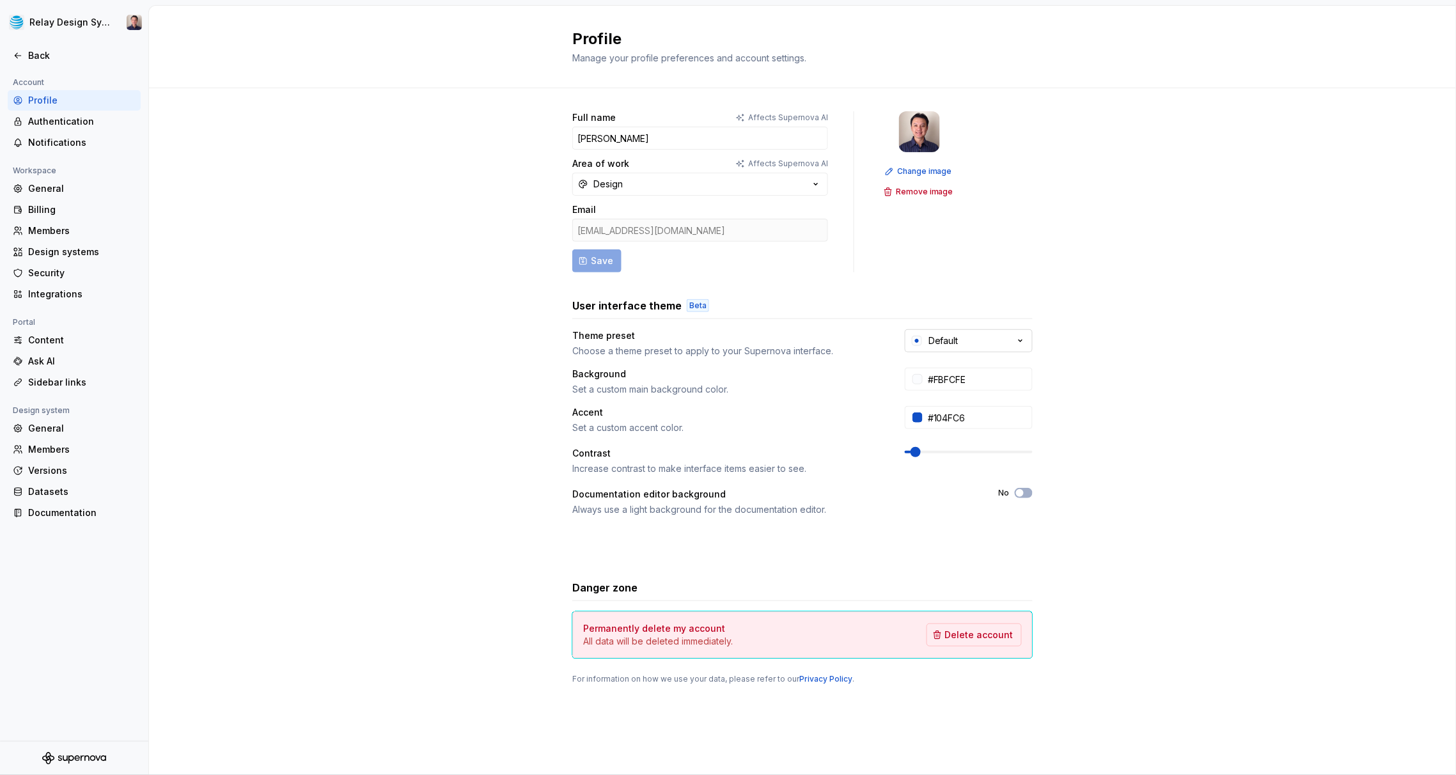
click at [883, 345] on button "Default" at bounding box center [969, 340] width 128 height 23
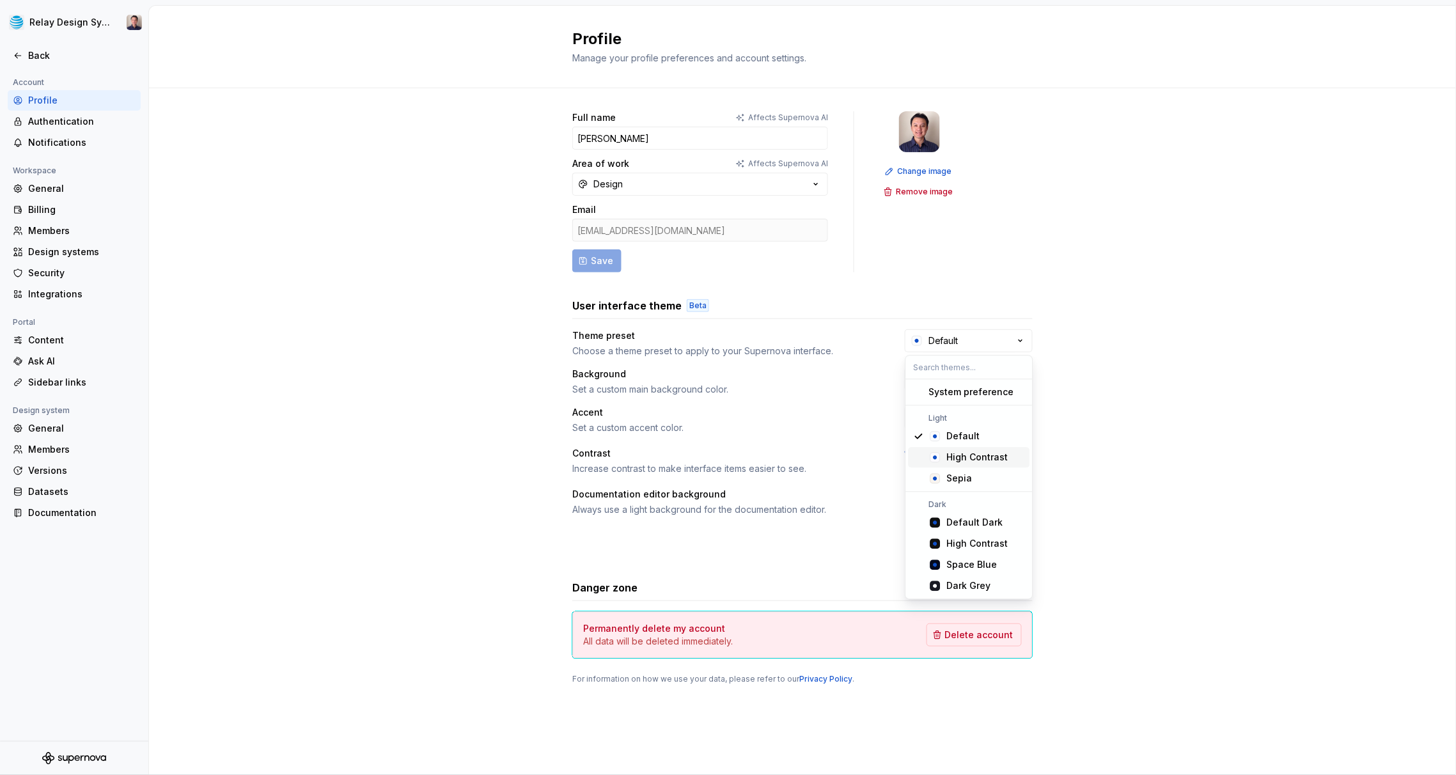
click at [883, 458] on div "High Contrast" at bounding box center [977, 458] width 61 height 13
type input "#FCFBFE"
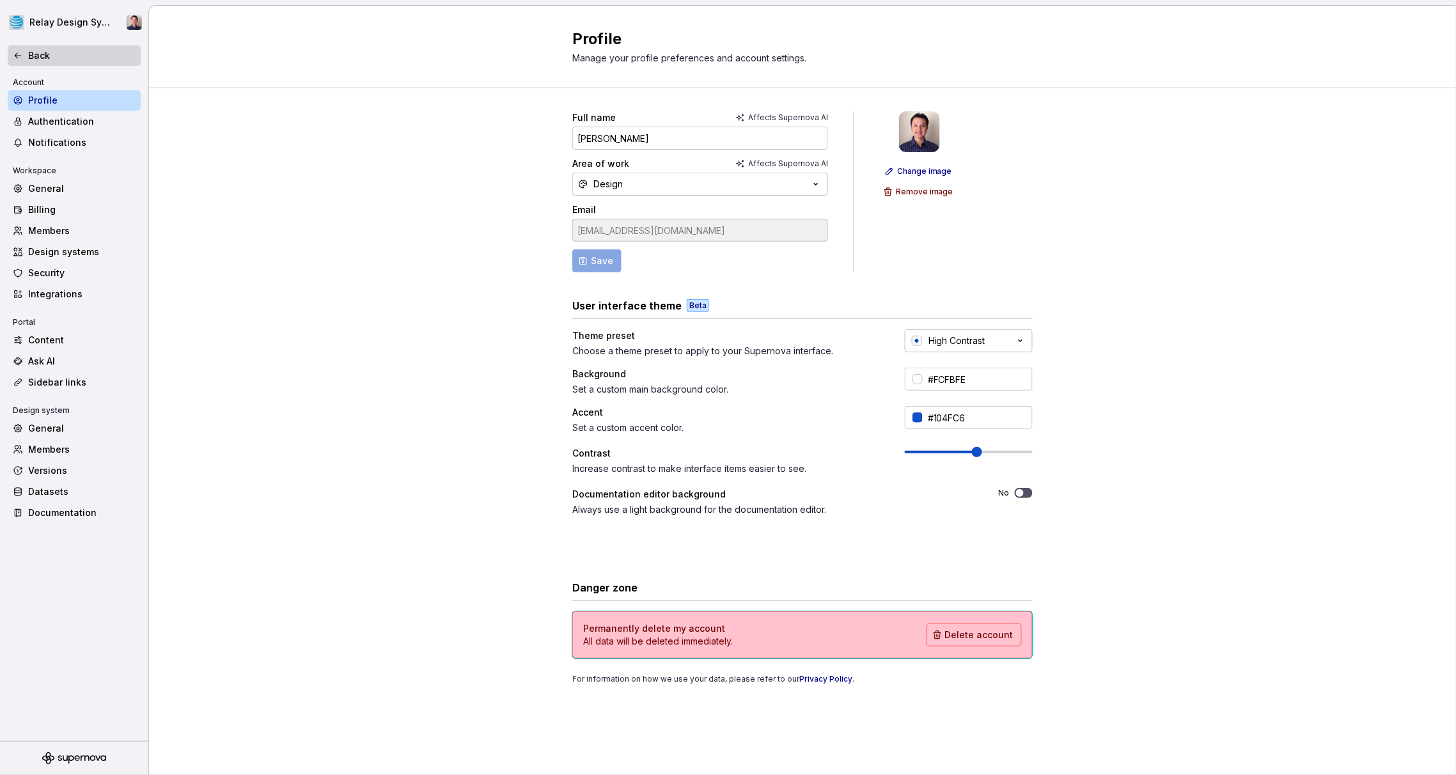
click at [28, 57] on div "Back" at bounding box center [81, 55] width 107 height 13
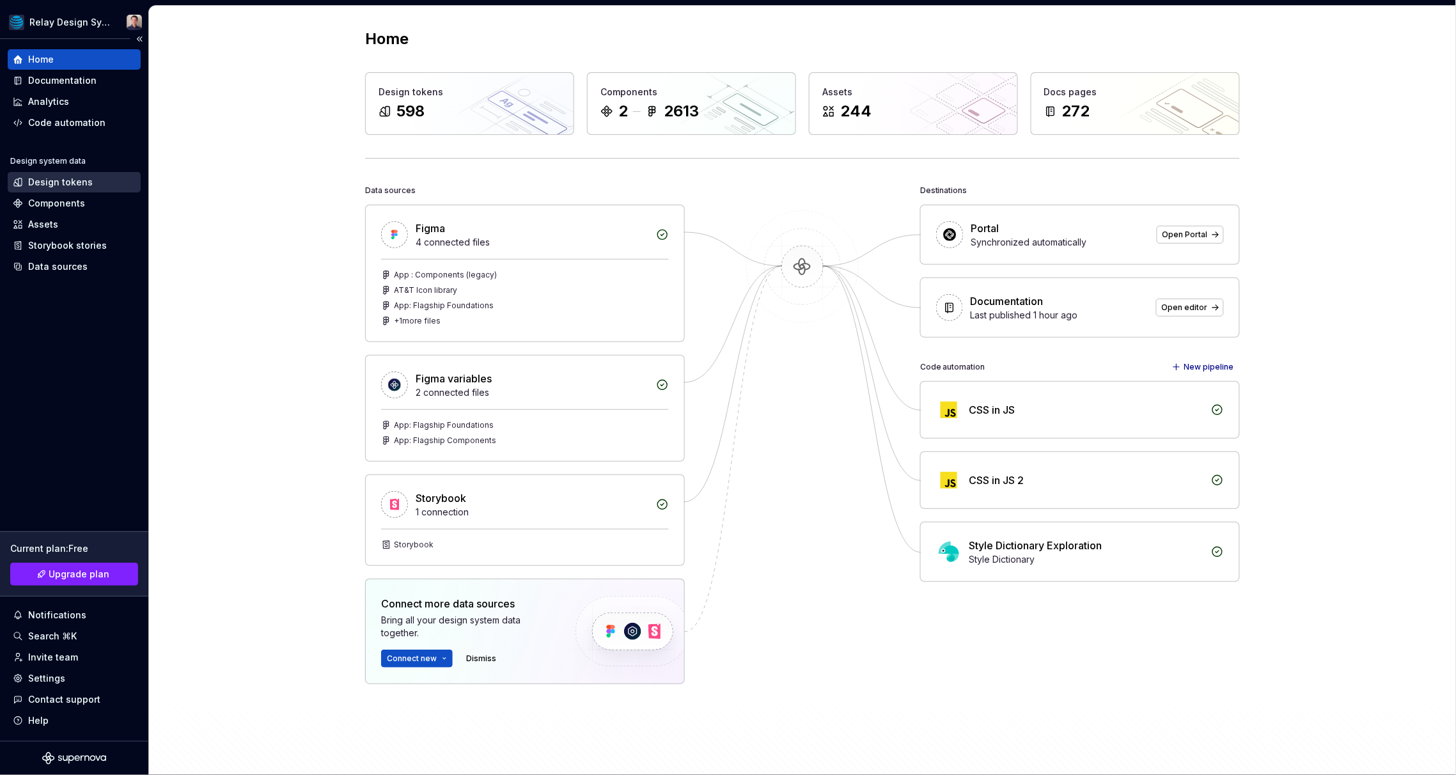
click at [58, 180] on div "Design tokens" at bounding box center [60, 182] width 65 height 13
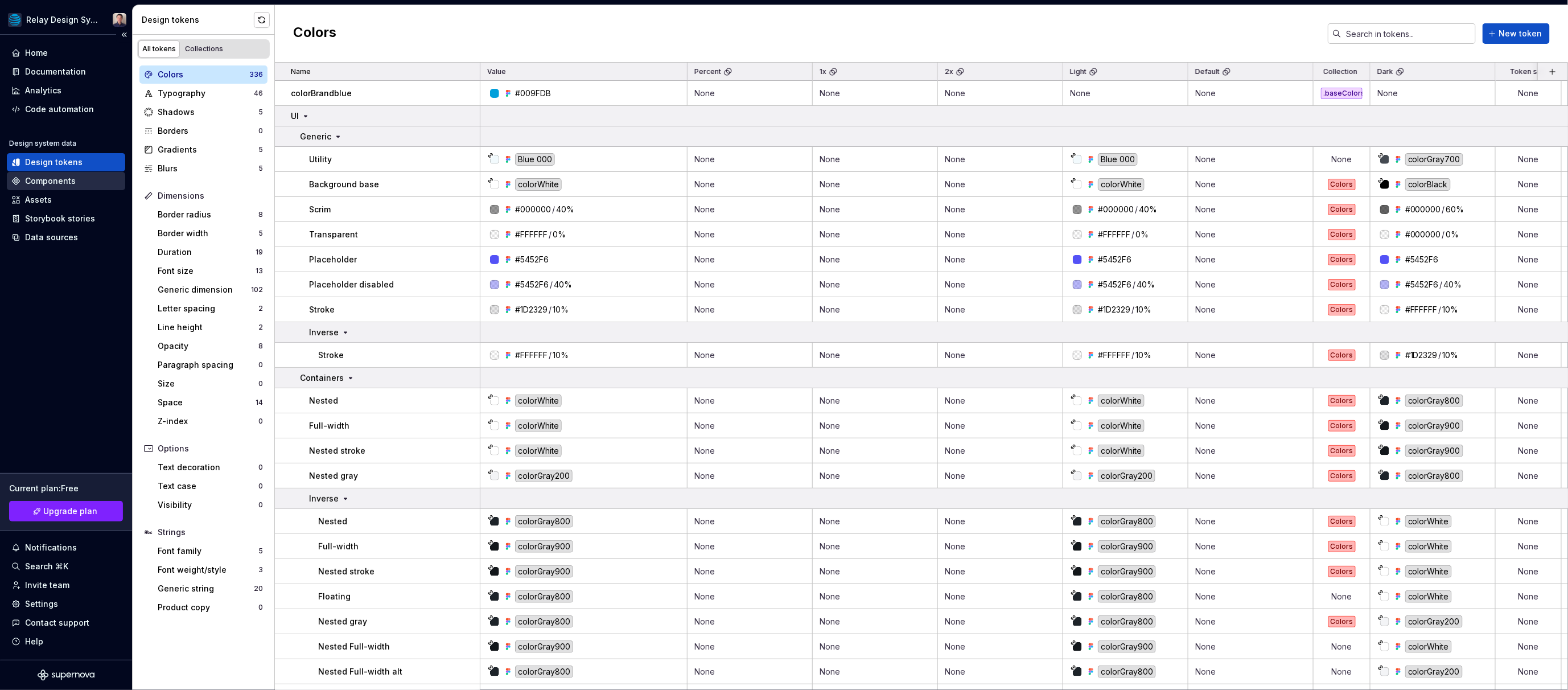
click at [56, 182] on div "Components" at bounding box center [50, 181] width 51 height 12
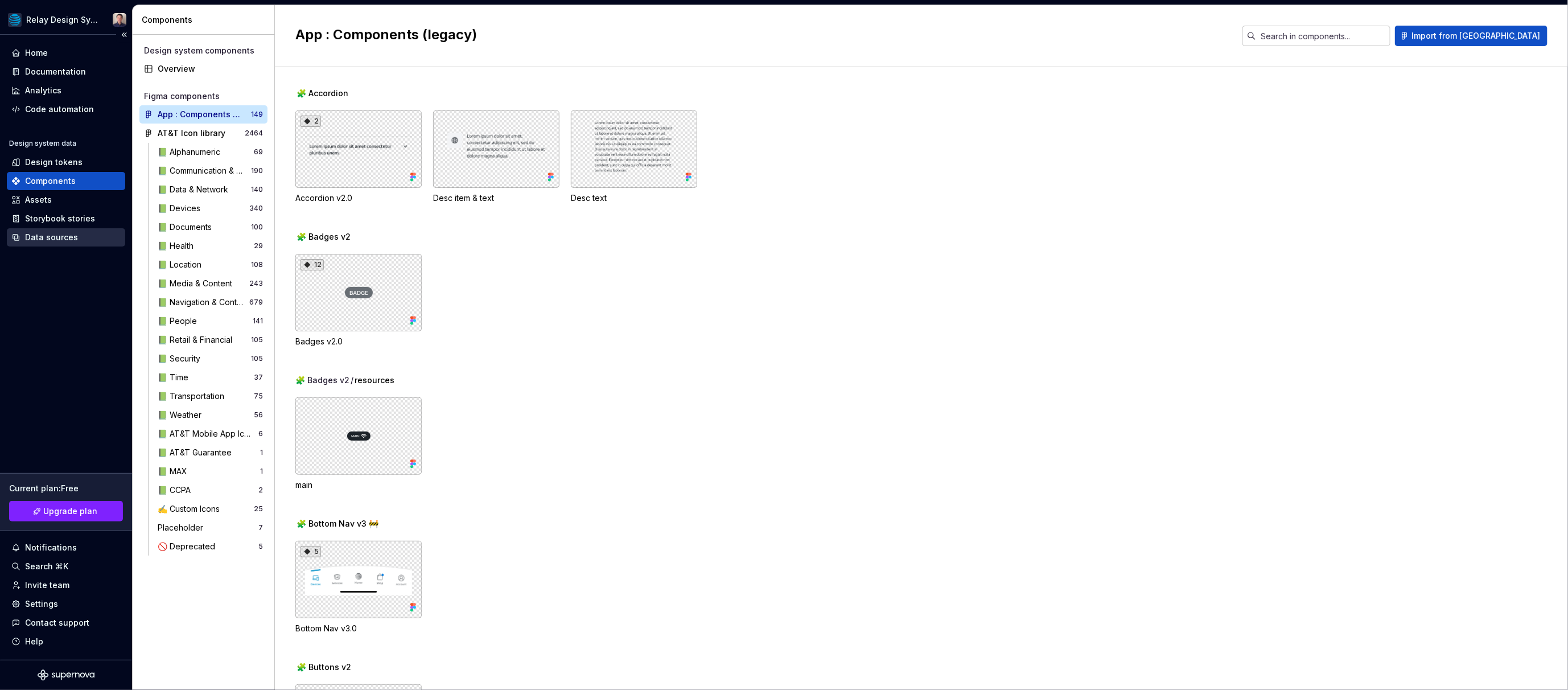
click at [53, 238] on div "Data sources" at bounding box center [51, 237] width 53 height 12
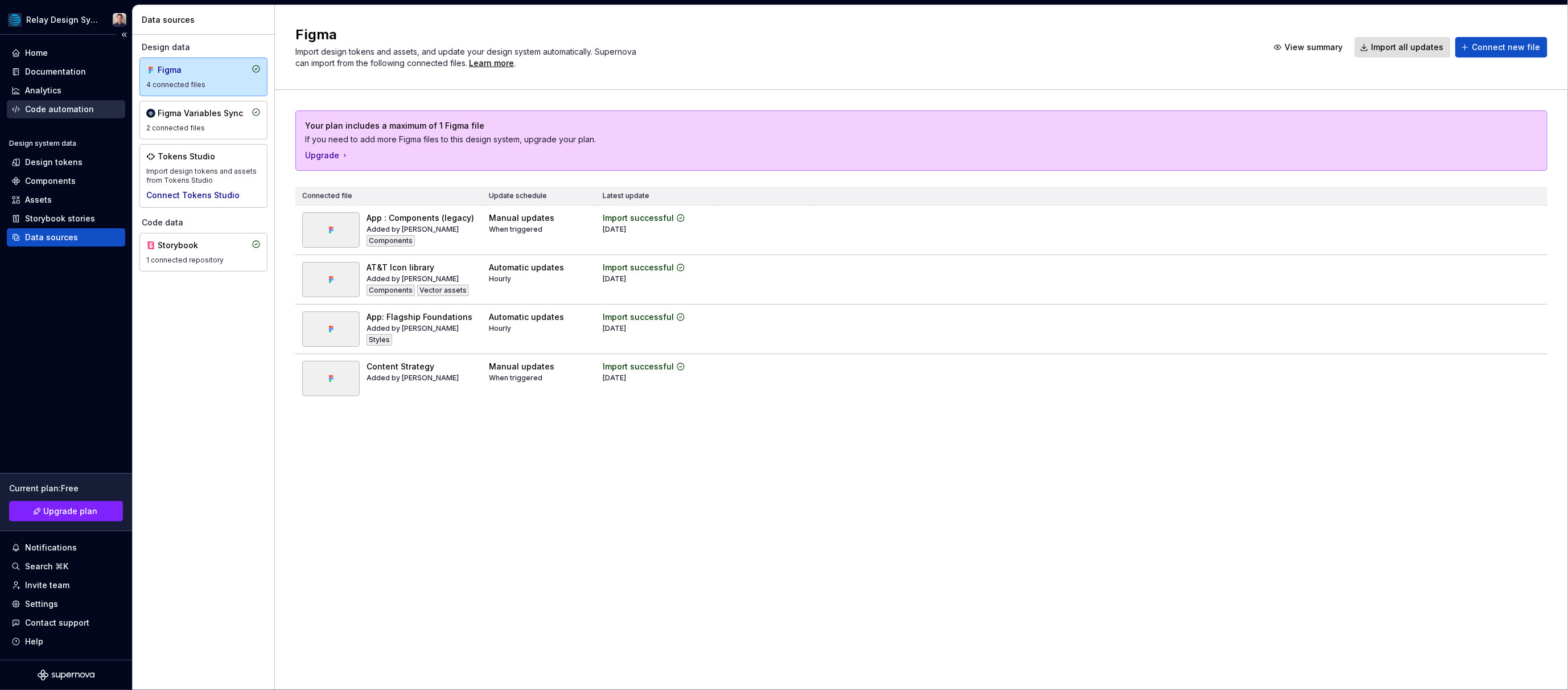
click at [67, 108] on div "Code automation" at bounding box center [59, 109] width 69 height 12
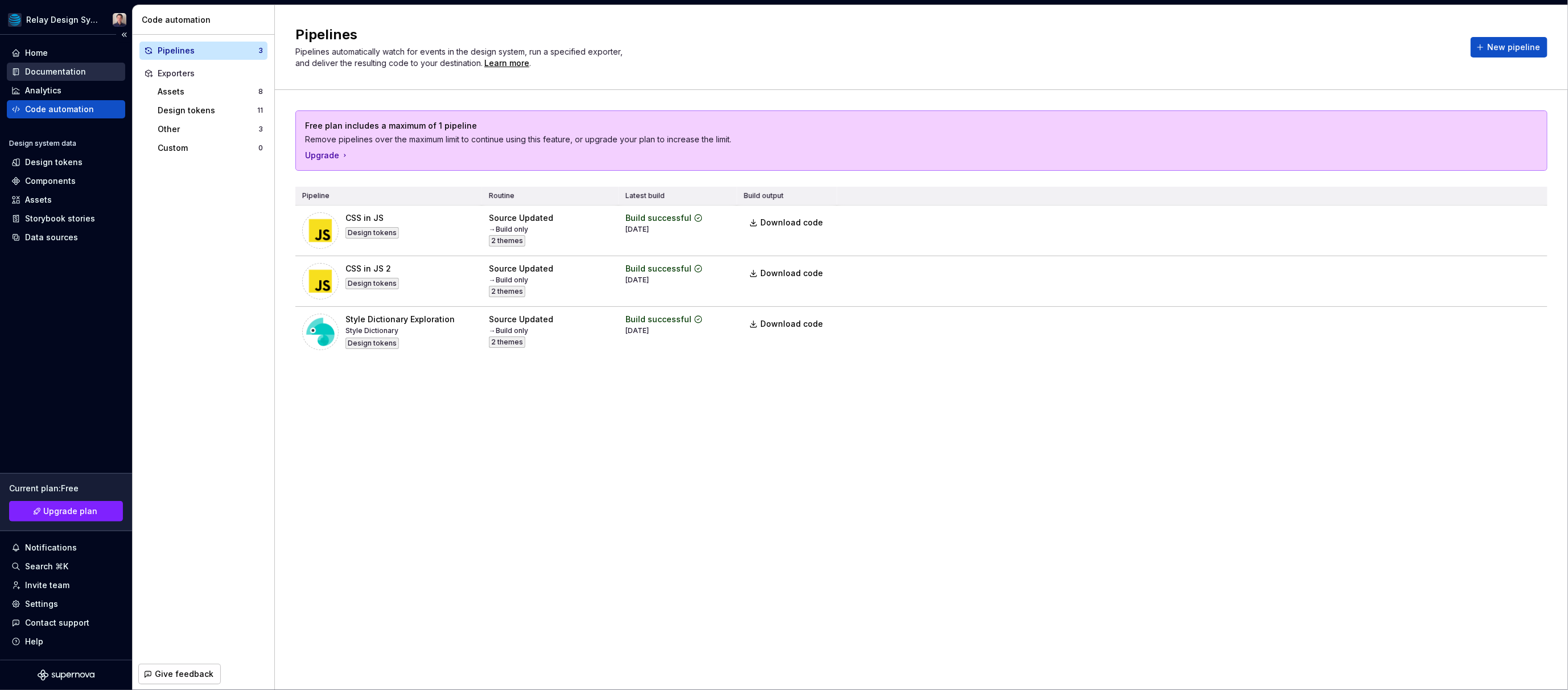
click at [77, 72] on div "Documentation" at bounding box center [55, 71] width 61 height 12
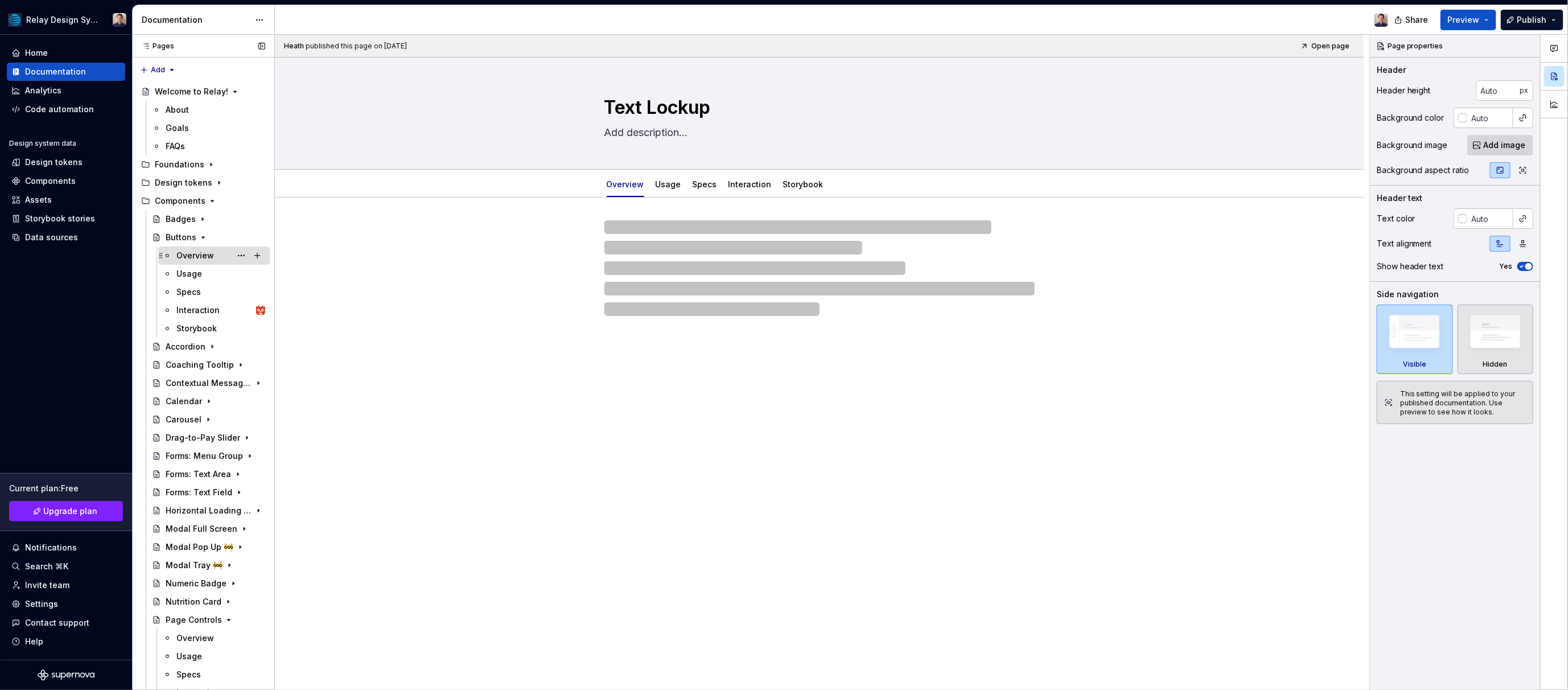
click at [197, 254] on div "Overview" at bounding box center [195, 256] width 37 height 12
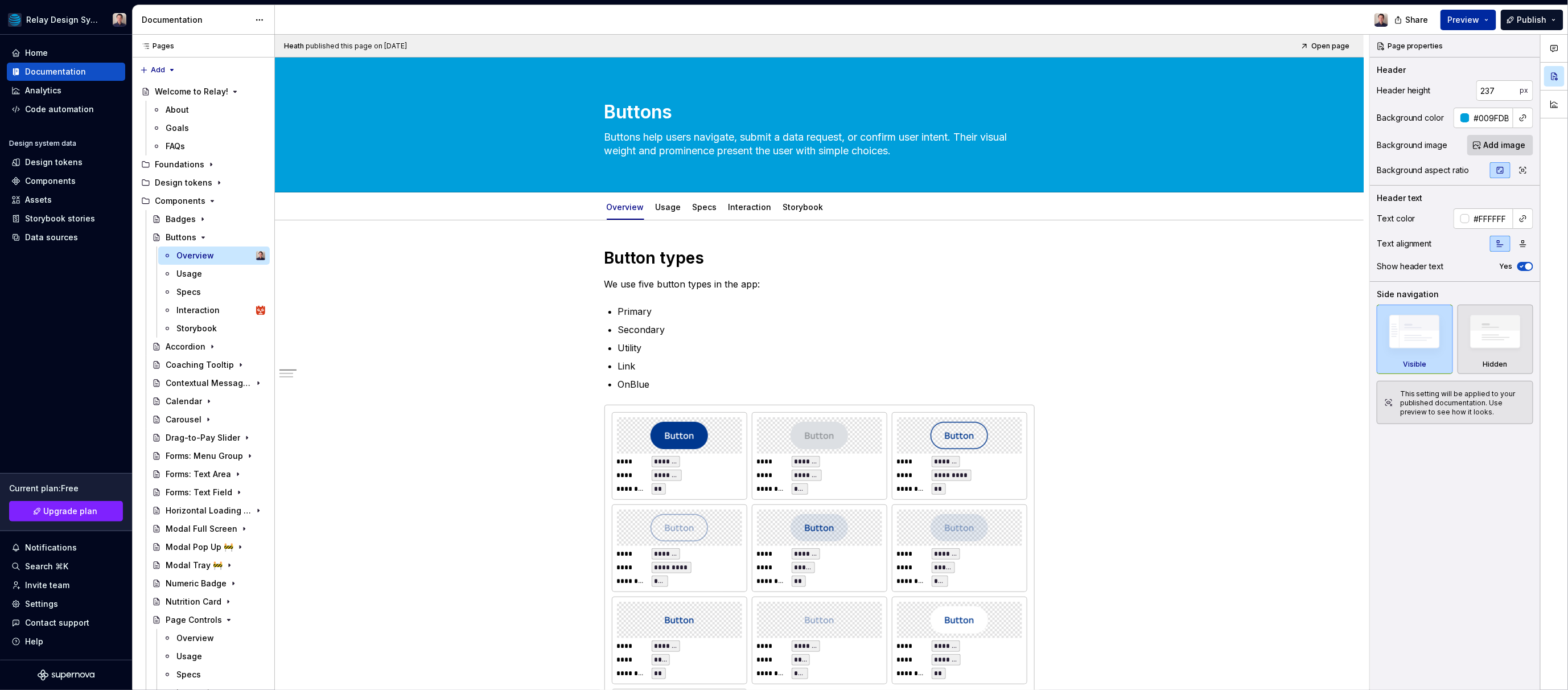
click at [786, 17] on span "Preview" at bounding box center [1464, 20] width 32 height 12
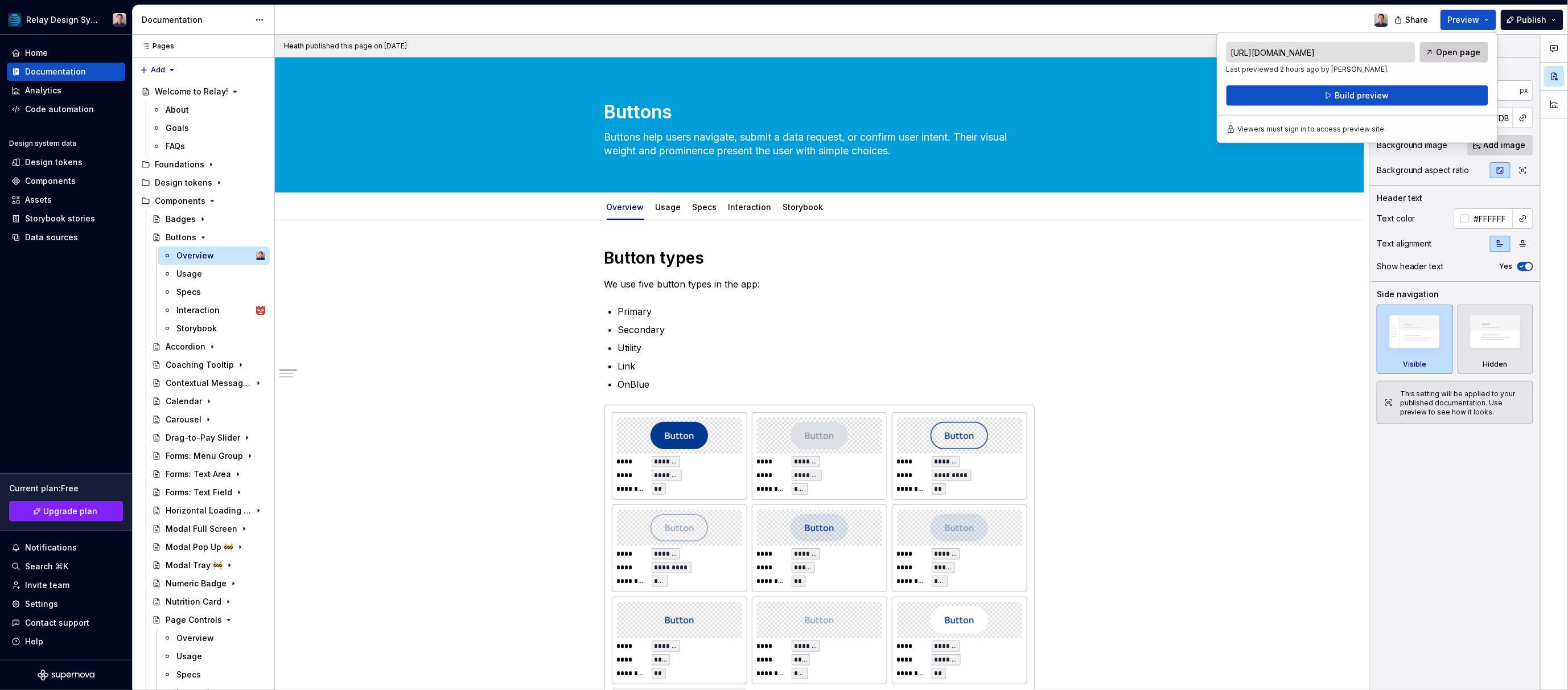
click at [786, 53] on span "Open page" at bounding box center [1459, 52] width 44 height 12
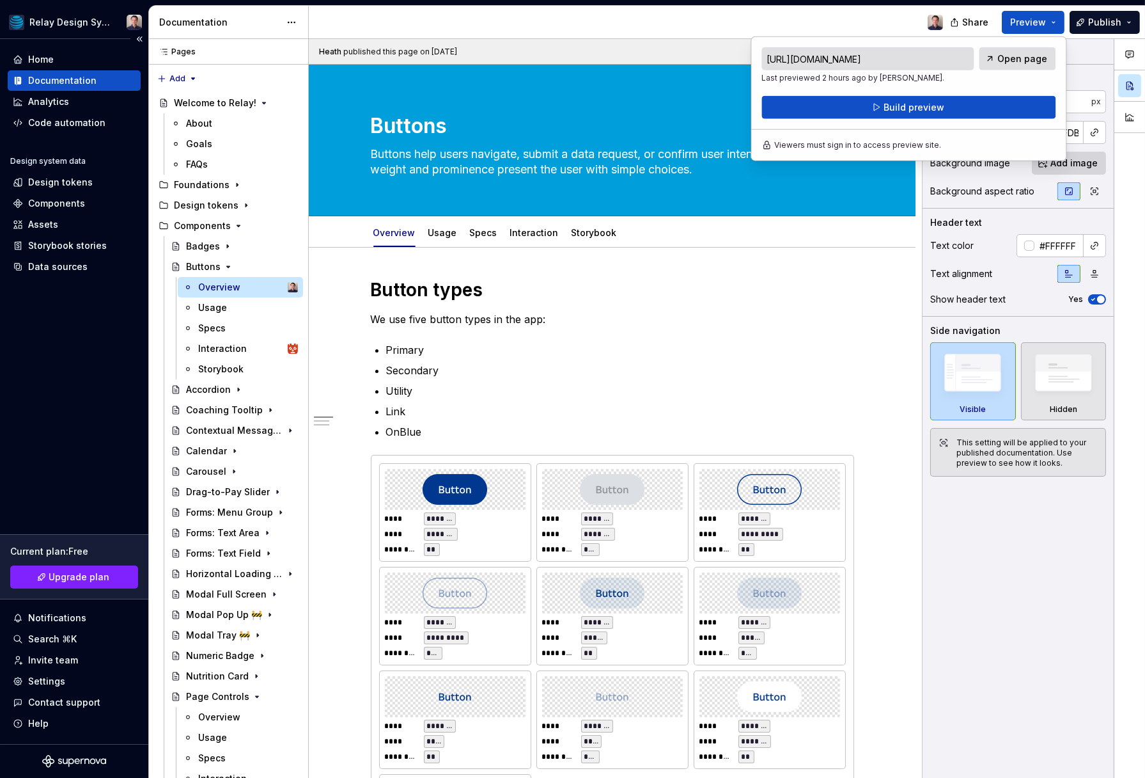
type textarea "*"
click at [65, 182] on div "Design tokens" at bounding box center [60, 182] width 65 height 13
